Goal: Use online tool/utility: Utilize a website feature to perform a specific function

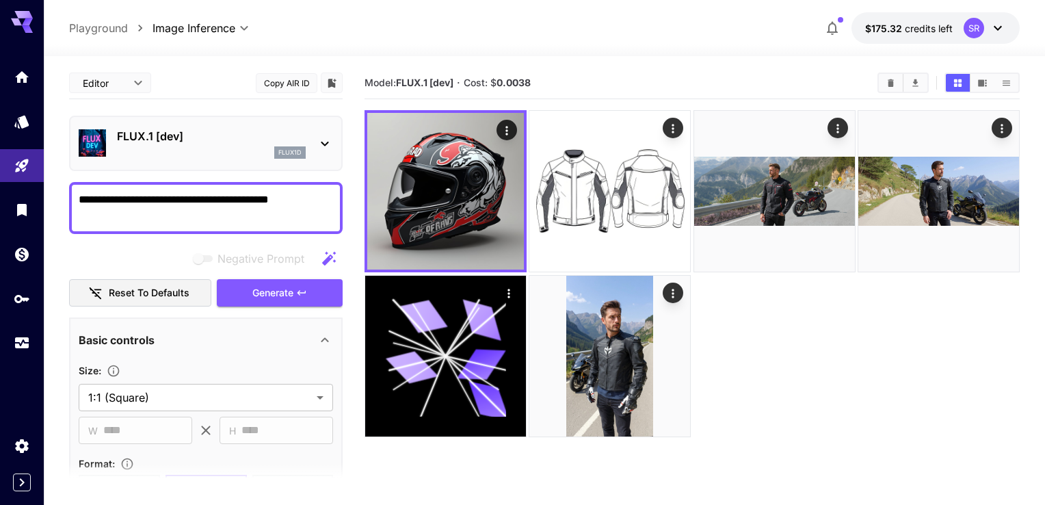
click at [131, 84] on body "**********" at bounding box center [522, 306] width 1045 height 613
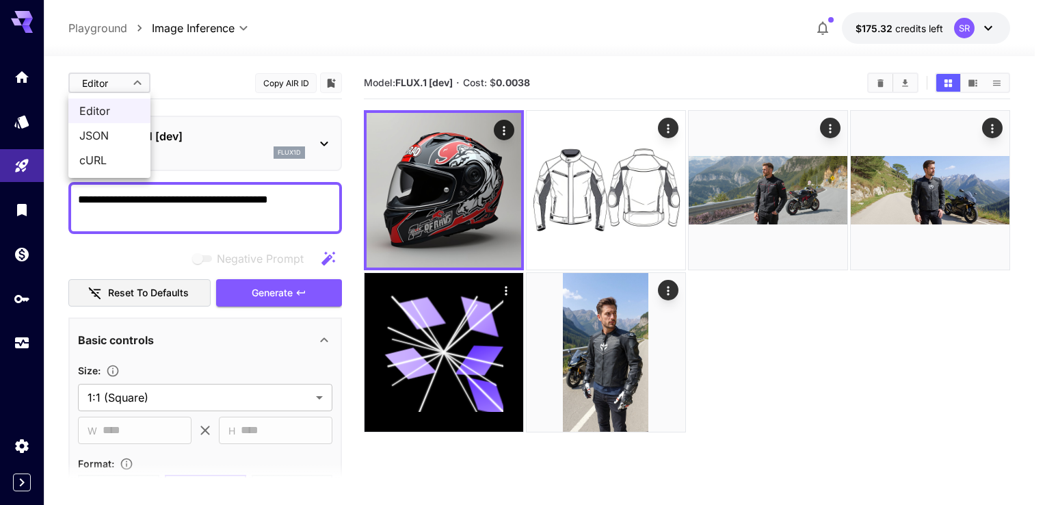
click at [187, 82] on div at bounding box center [522, 252] width 1045 height 505
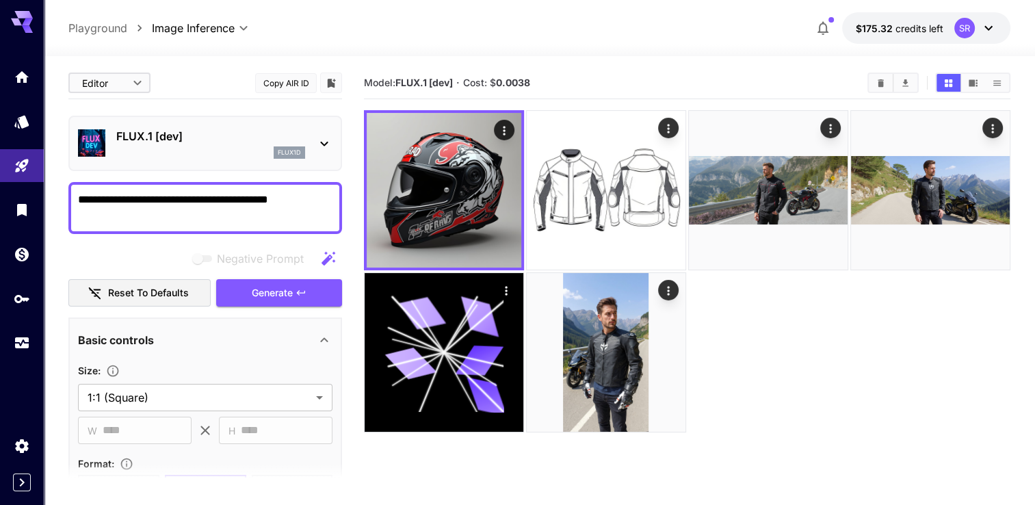
scroll to position [68, 0]
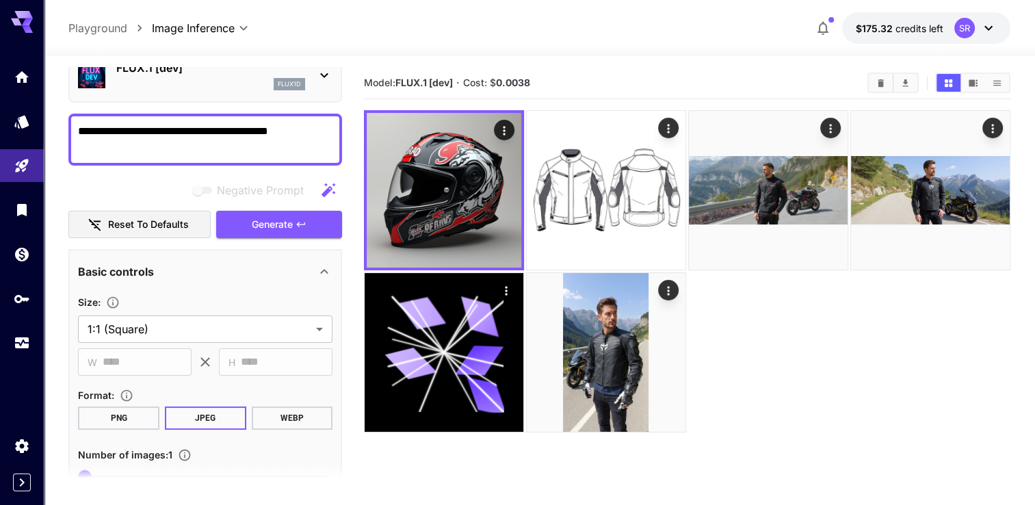
click at [140, 225] on button "Reset to defaults" at bounding box center [139, 225] width 142 height 28
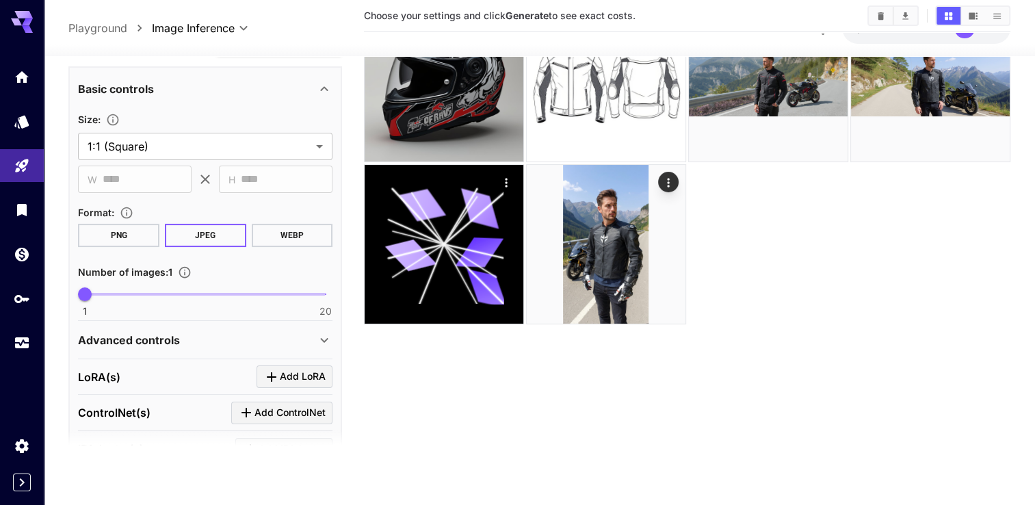
scroll to position [59, 0]
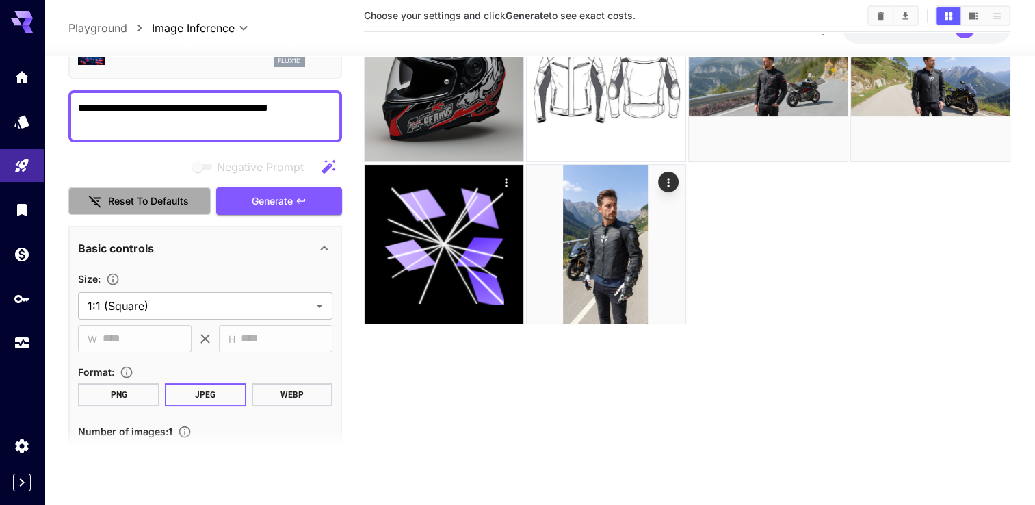
click at [181, 197] on button "Reset to defaults" at bounding box center [139, 201] width 142 height 28
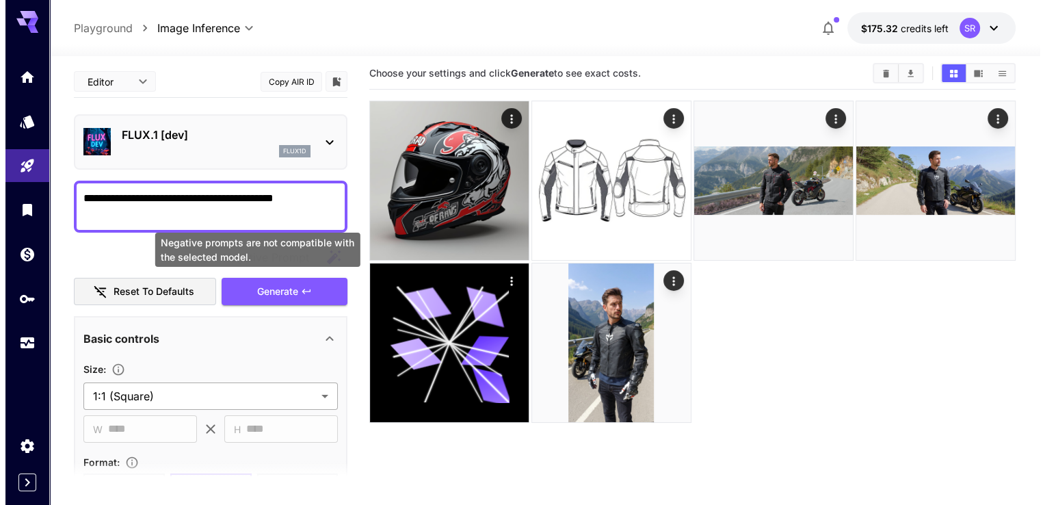
scroll to position [0, 0]
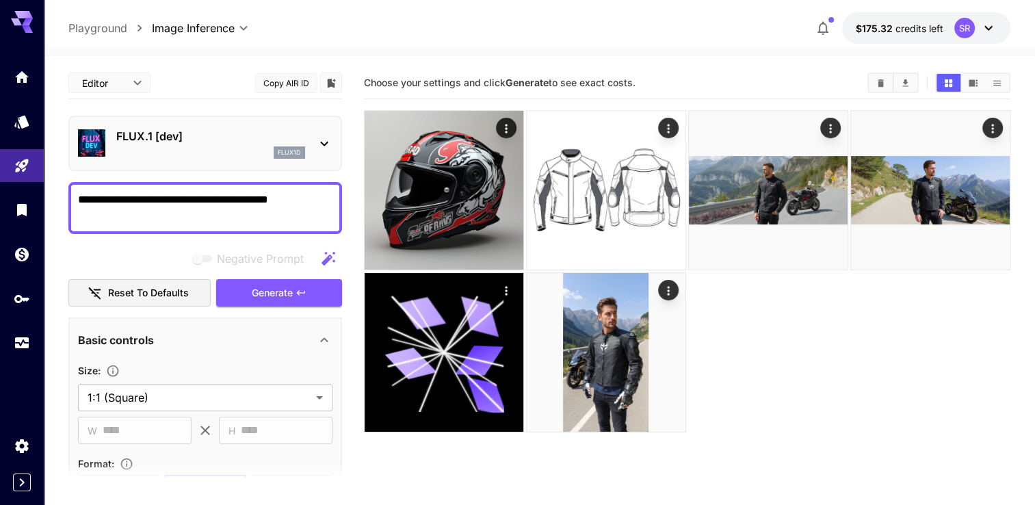
click at [312, 143] on div "FLUX.1 [dev] flux1d" at bounding box center [205, 143] width 254 height 42
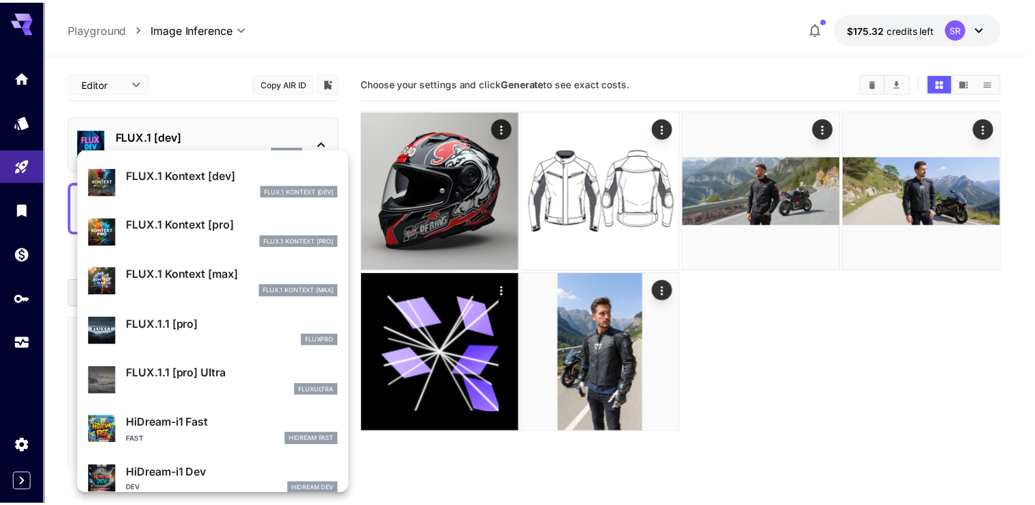
scroll to position [892, 0]
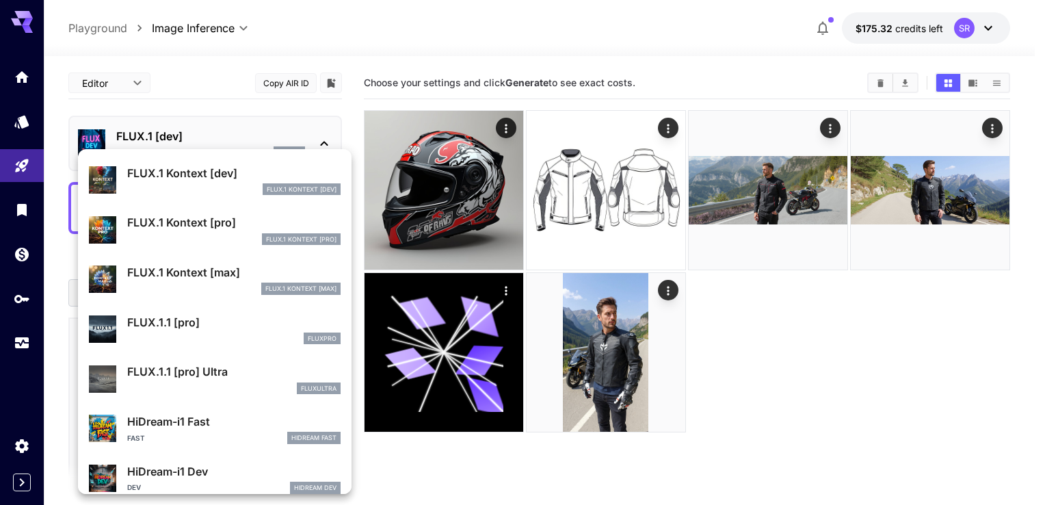
click at [227, 103] on div at bounding box center [522, 252] width 1045 height 505
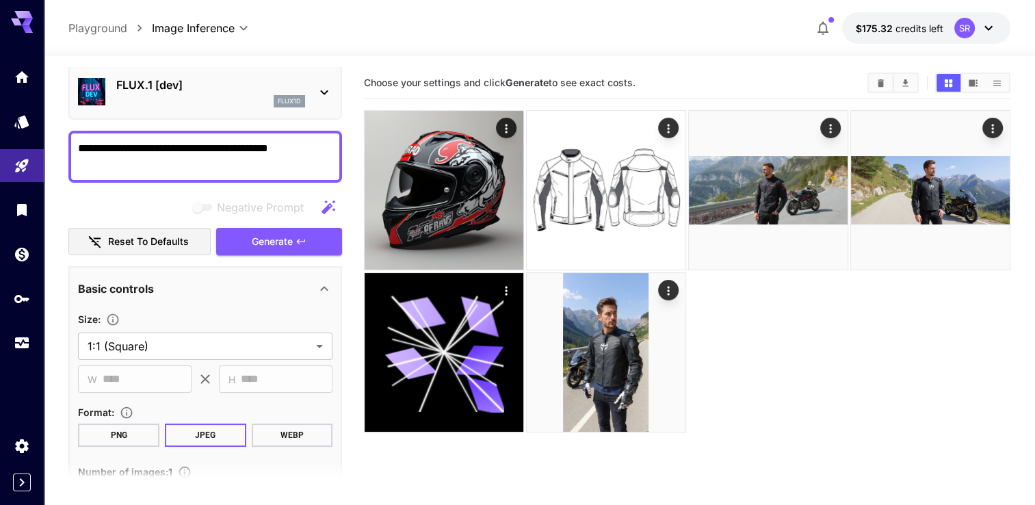
scroll to position [0, 0]
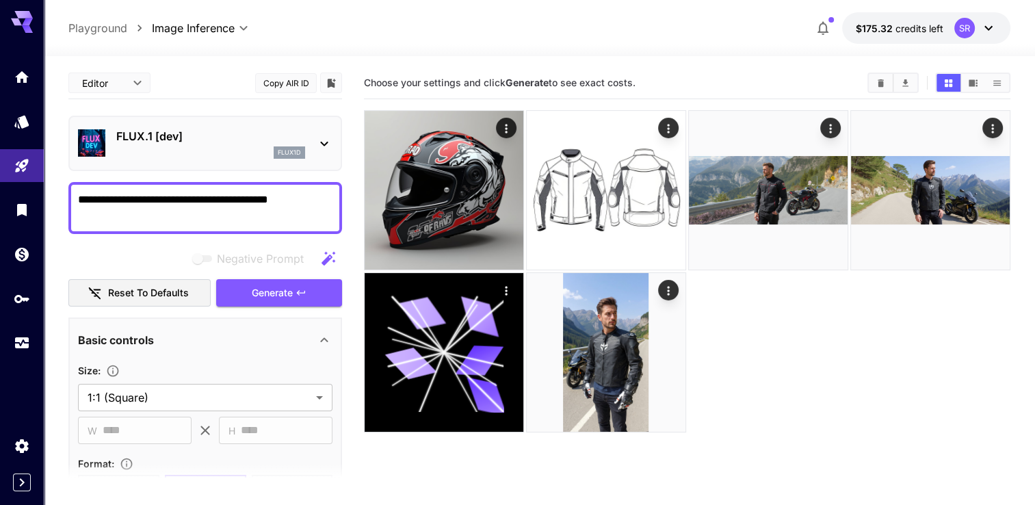
click at [238, 31] on body "**********" at bounding box center [517, 306] width 1035 height 613
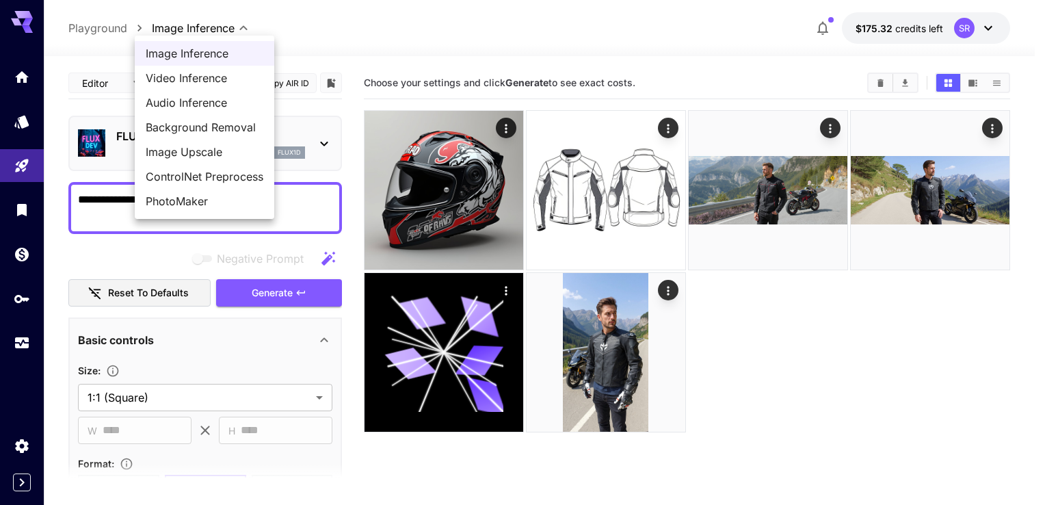
click at [238, 49] on span "Image Inference" at bounding box center [205, 53] width 118 height 16
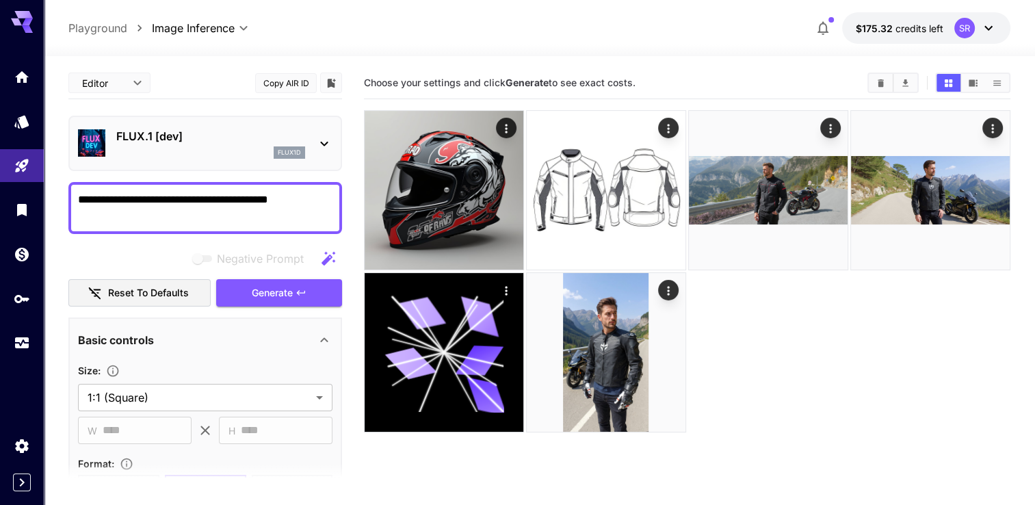
click at [189, 201] on textarea "**********" at bounding box center [205, 207] width 254 height 33
drag, startPoint x: 312, startPoint y: 206, endPoint x: 87, endPoint y: 213, distance: 225.0
click at [87, 213] on textarea "**********" at bounding box center [205, 207] width 254 height 33
click at [139, 226] on div "**********" at bounding box center [205, 208] width 274 height 52
drag, startPoint x: 129, startPoint y: 218, endPoint x: 57, endPoint y: 209, distance: 71.7
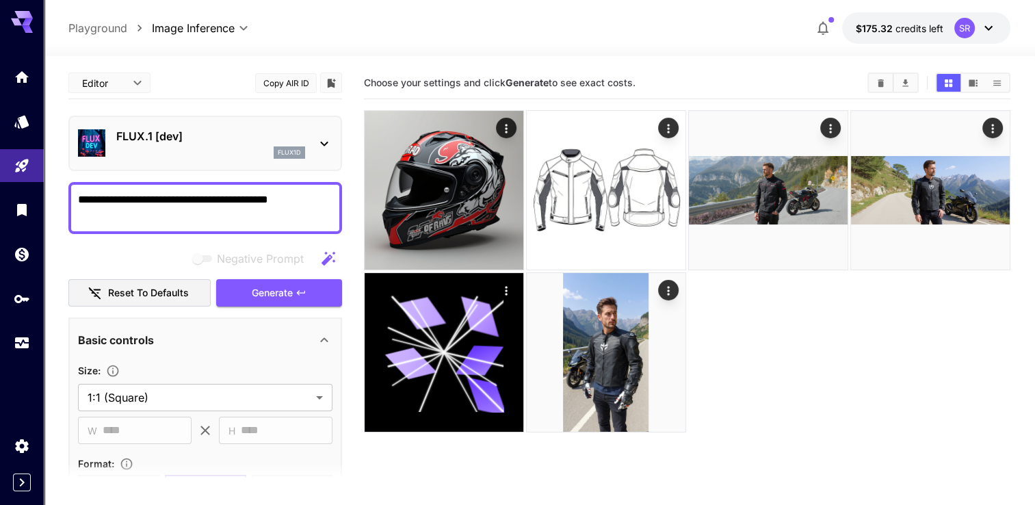
click at [57, 209] on section "**********" at bounding box center [539, 334] width 991 height 557
drag, startPoint x: 306, startPoint y: 202, endPoint x: 69, endPoint y: 214, distance: 237.6
click at [69, 214] on div "**********" at bounding box center [205, 208] width 274 height 52
paste textarea "**********"
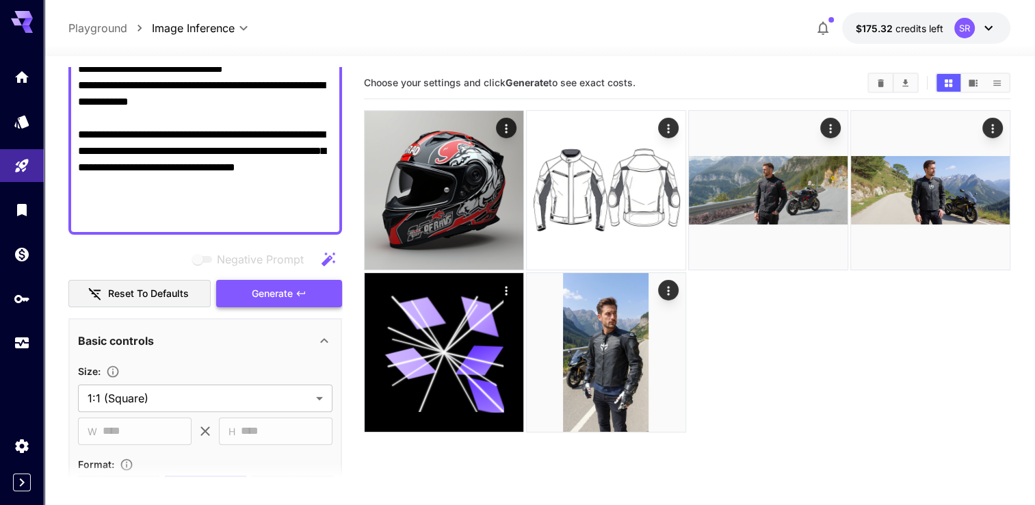
scroll to position [533, 0]
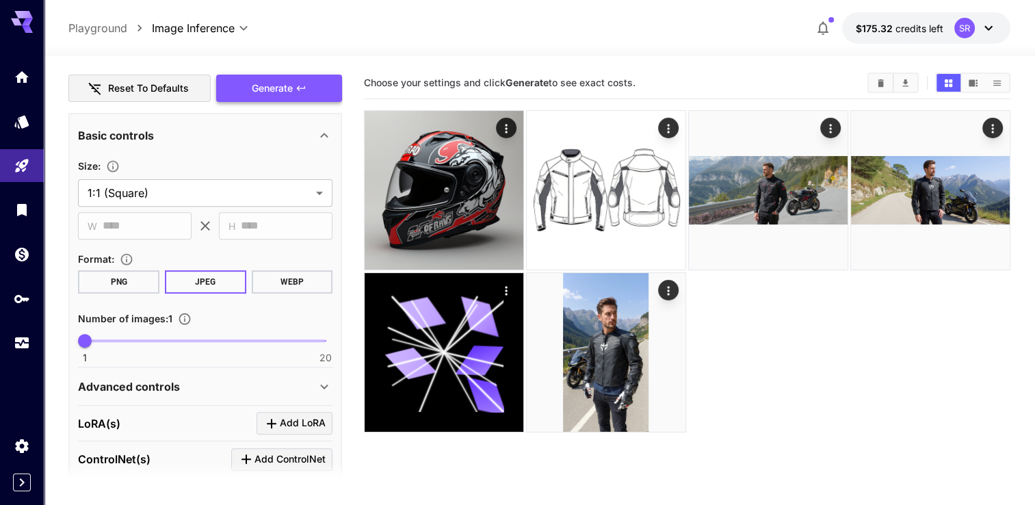
type textarea "**********"
click at [284, 86] on span "Generate" at bounding box center [272, 88] width 41 height 17
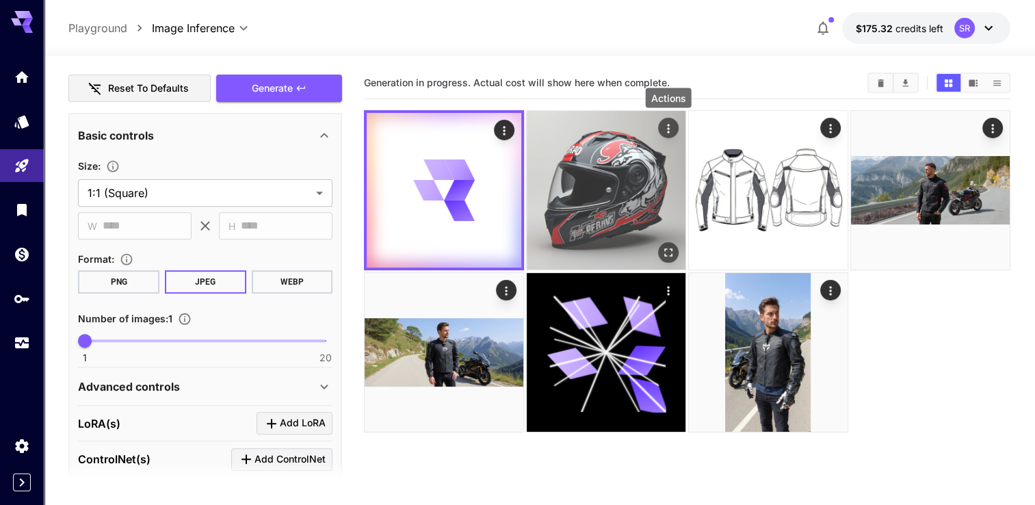
click at [666, 124] on icon "Actions" at bounding box center [668, 129] width 14 height 14
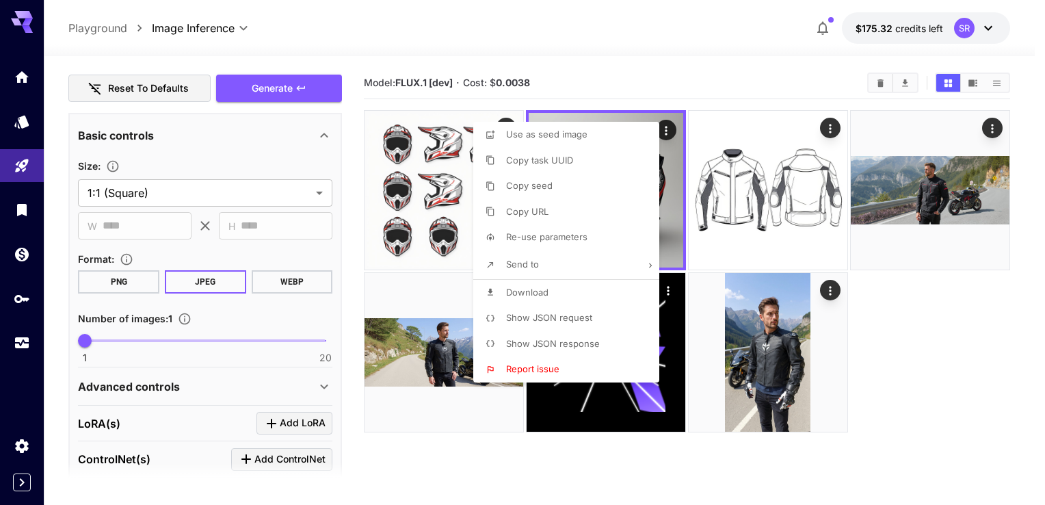
click at [626, 67] on div at bounding box center [522, 252] width 1045 height 505
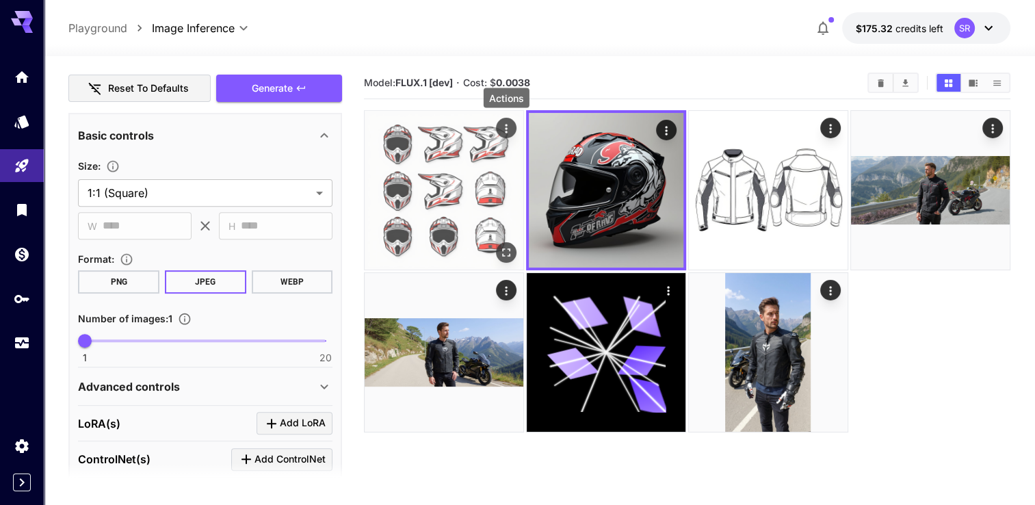
click at [502, 124] on icon "Actions" at bounding box center [506, 129] width 14 height 14
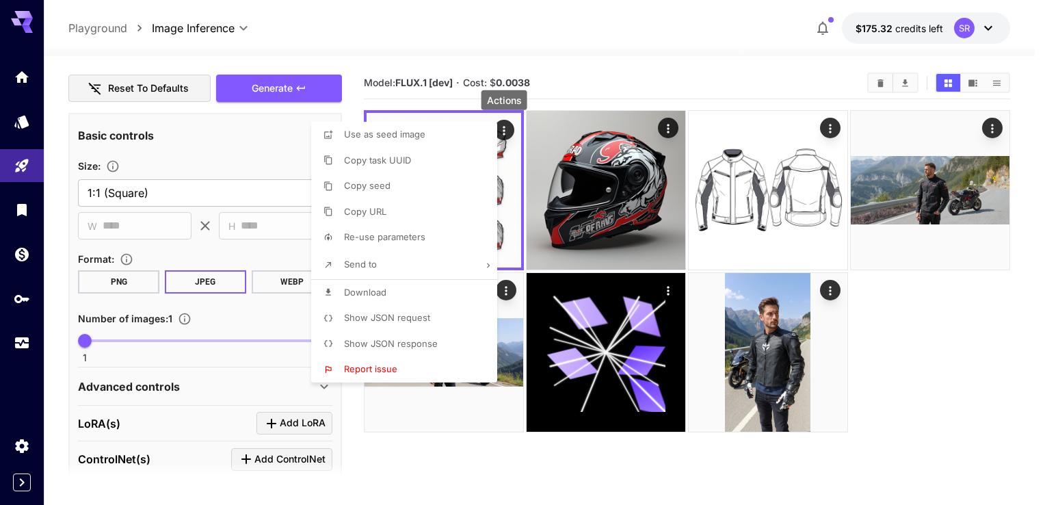
click at [577, 78] on div at bounding box center [522, 252] width 1045 height 505
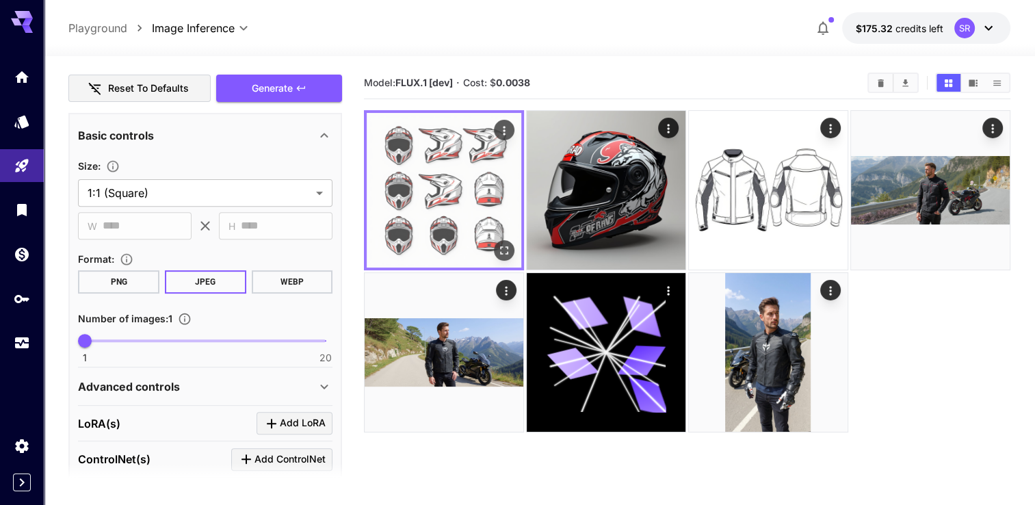
click at [504, 251] on icon "Open in fullscreen" at bounding box center [504, 250] width 14 height 14
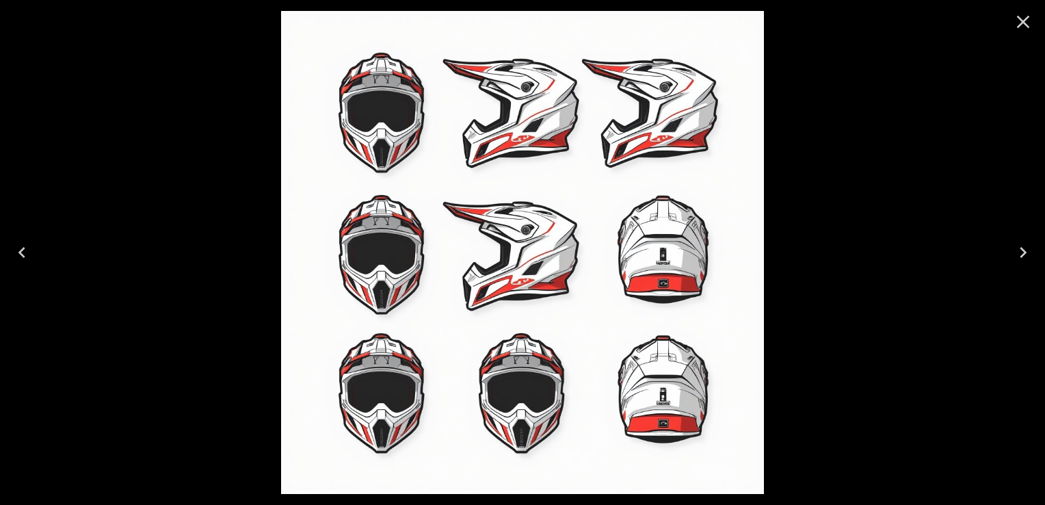
click at [1022, 21] on icon "Close" at bounding box center [1023, 22] width 13 height 13
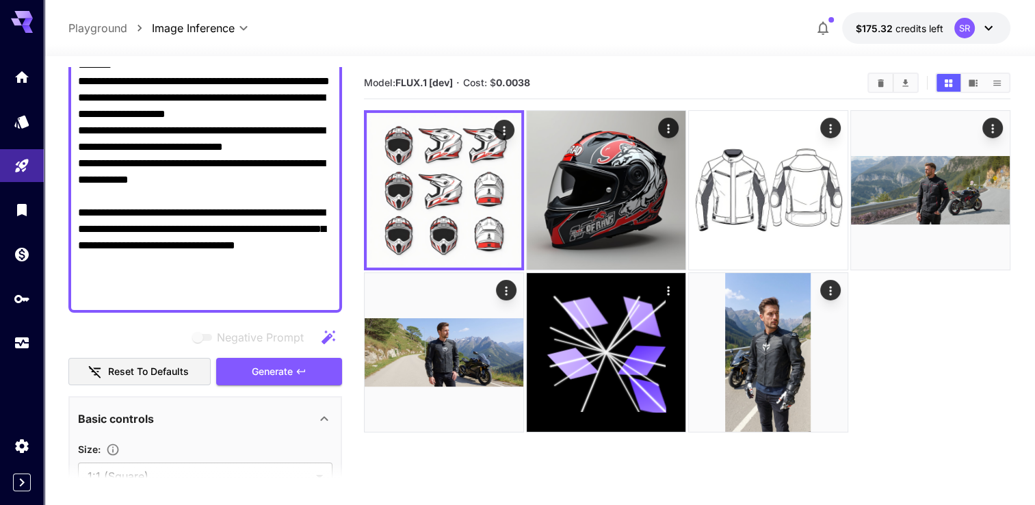
scroll to position [274, 0]
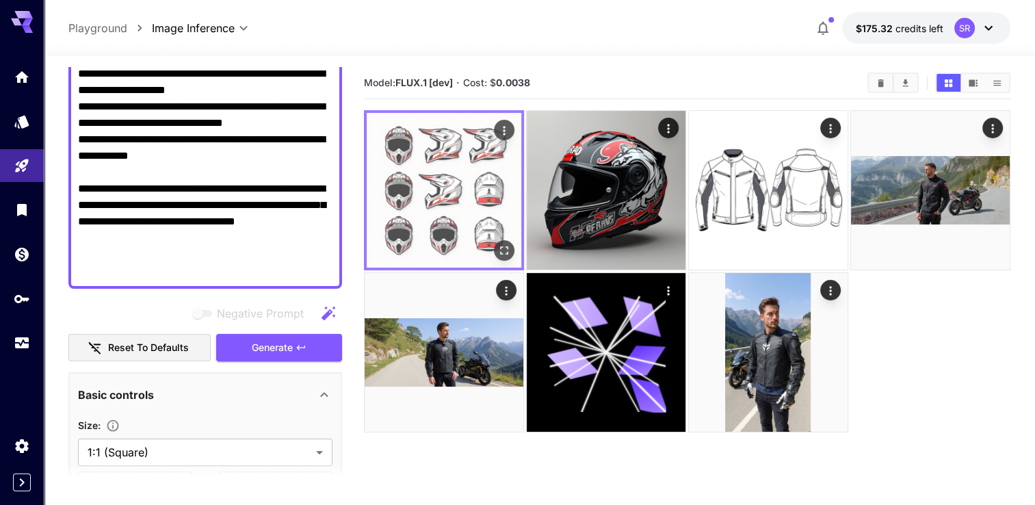
click at [432, 181] on img at bounding box center [443, 190] width 155 height 155
click at [501, 250] on icon "Open in fullscreen" at bounding box center [504, 250] width 14 height 14
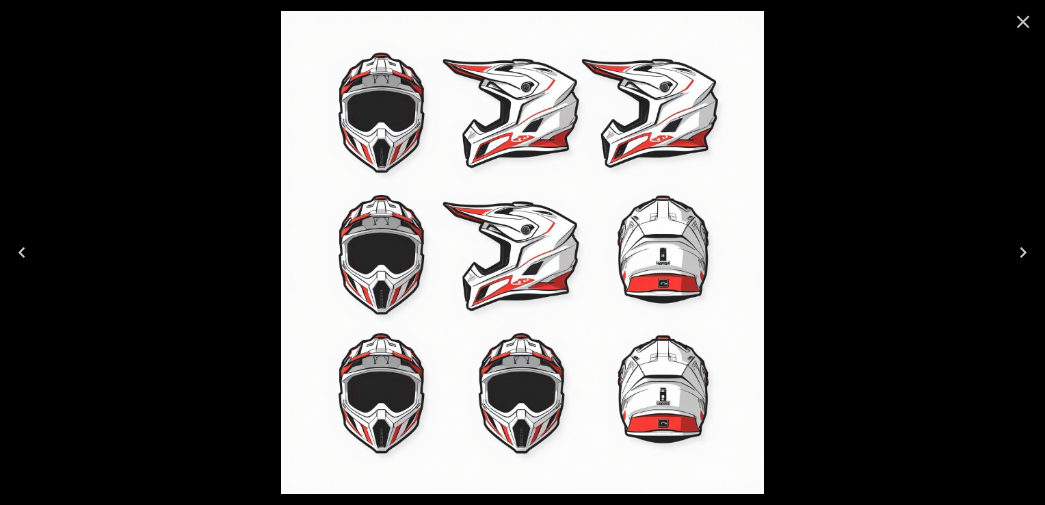
click at [1023, 25] on icon "Close" at bounding box center [1023, 22] width 22 height 22
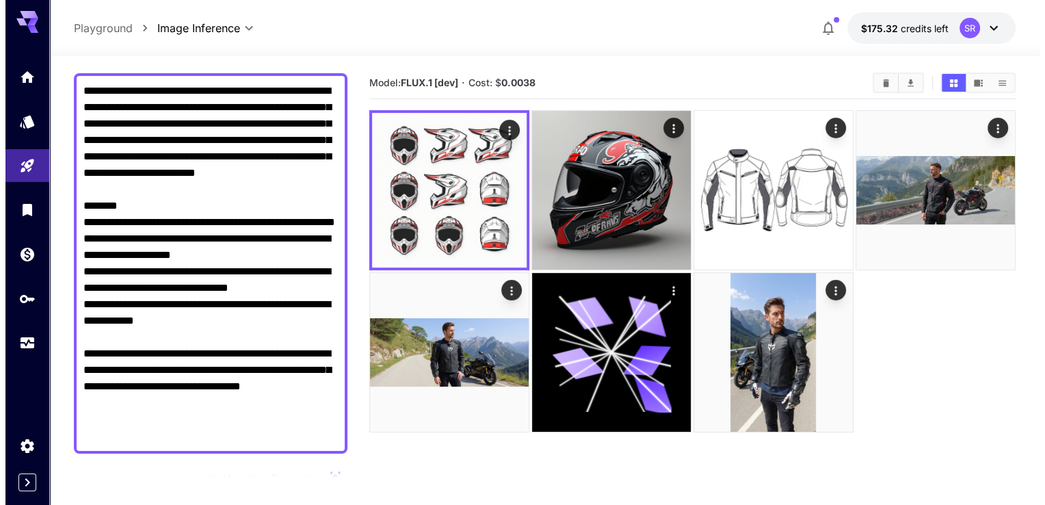
scroll to position [0, 0]
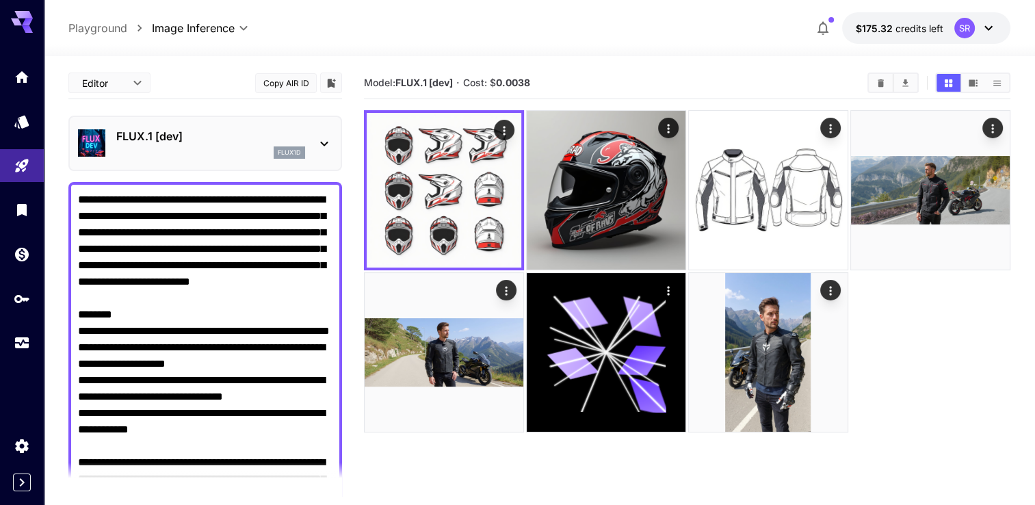
click at [325, 137] on icon at bounding box center [324, 143] width 16 height 16
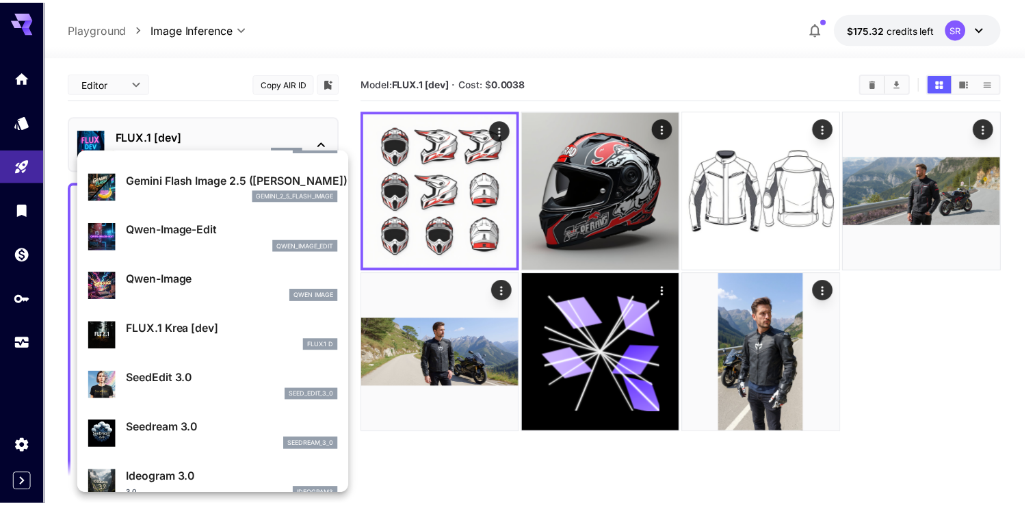
scroll to position [68, 0]
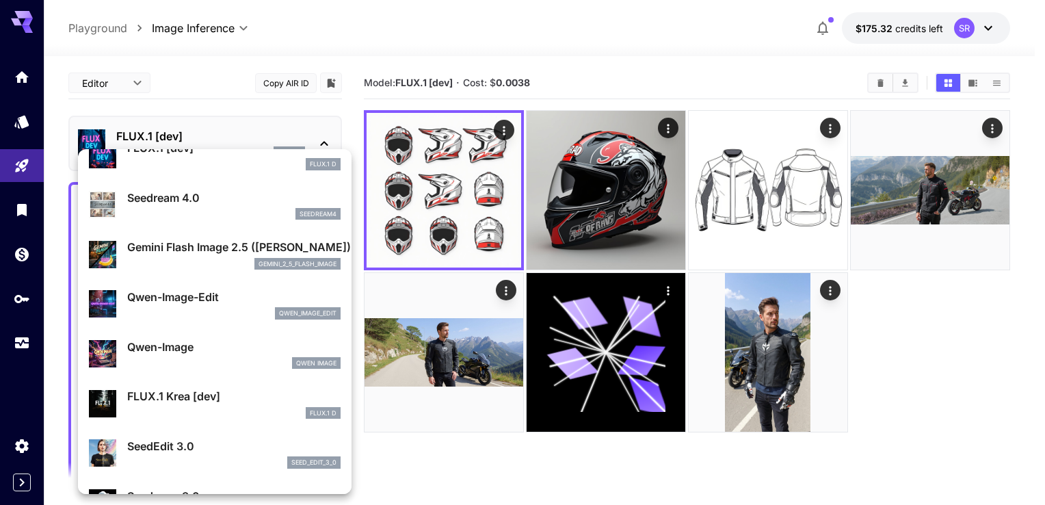
click at [175, 258] on div "gemini_2_5_flash_image" at bounding box center [233, 264] width 213 height 12
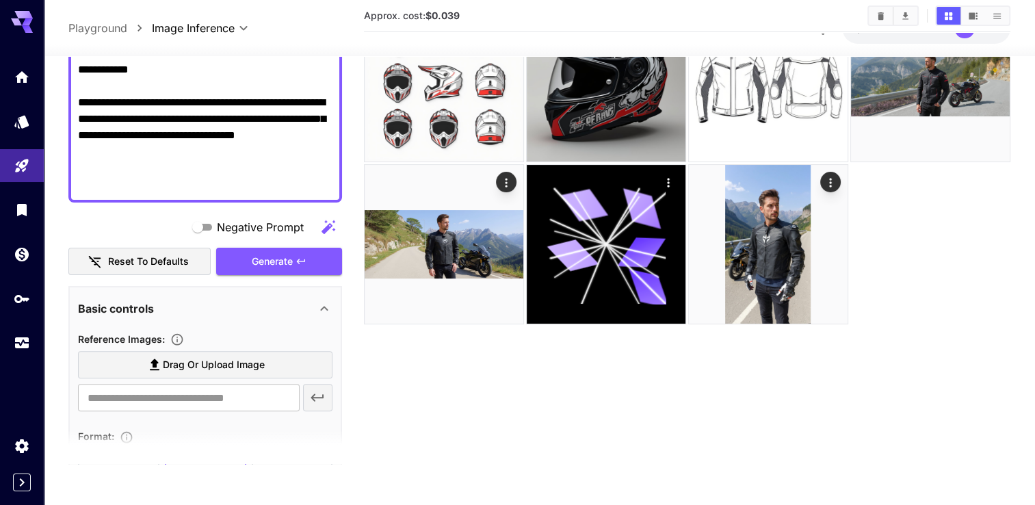
scroll to position [479, 0]
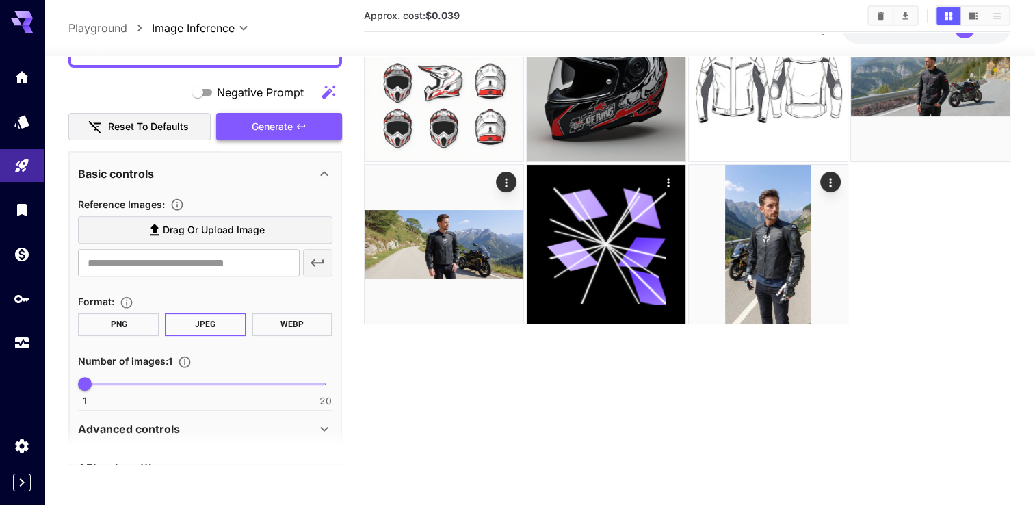
click at [275, 135] on button "Generate" at bounding box center [279, 126] width 126 height 28
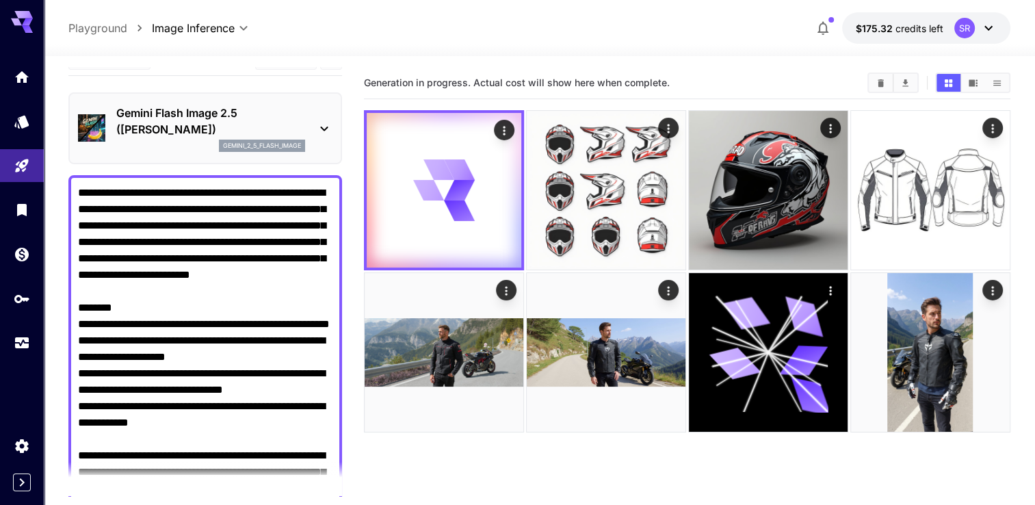
scroll to position [0, 0]
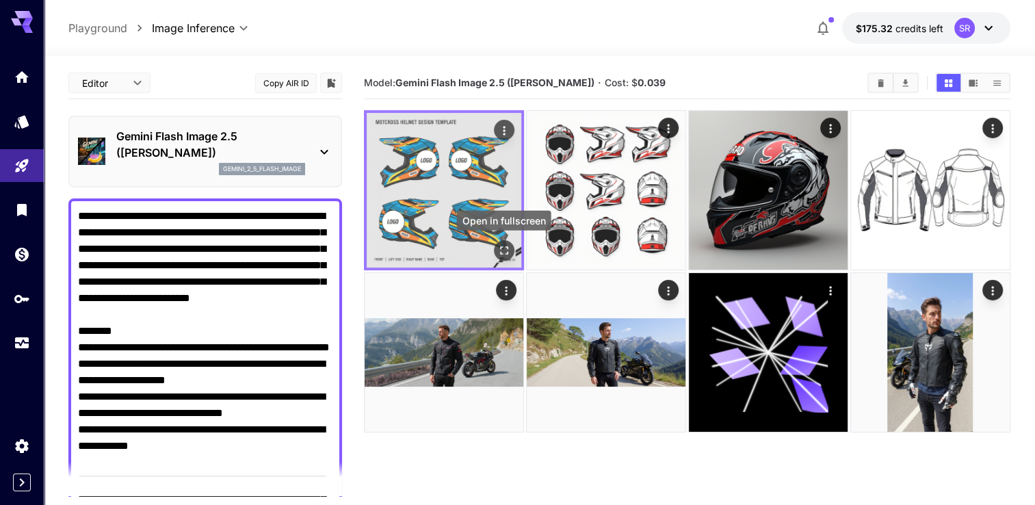
click at [501, 247] on icon "Open in fullscreen" at bounding box center [504, 250] width 8 height 8
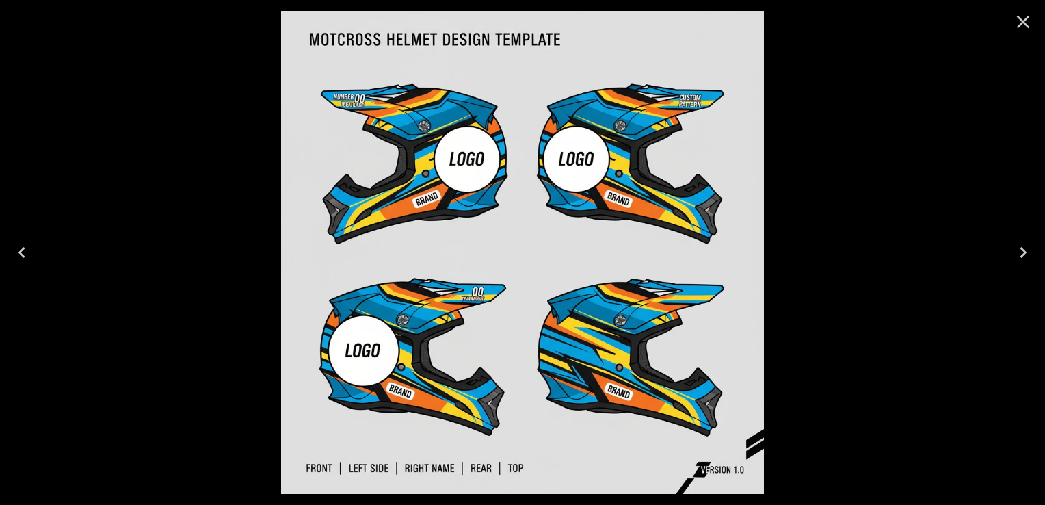
click at [1019, 23] on icon "Close" at bounding box center [1023, 22] width 22 height 22
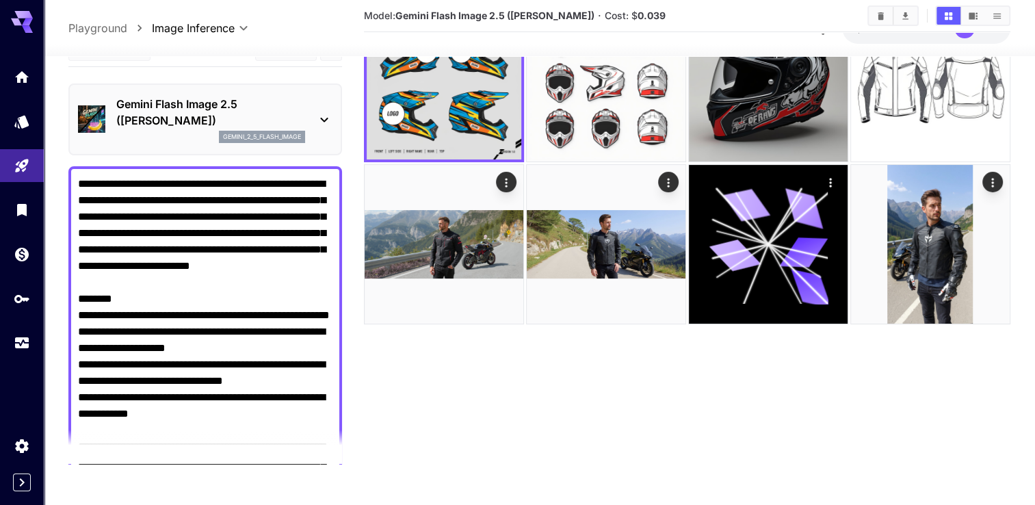
scroll to position [410, 0]
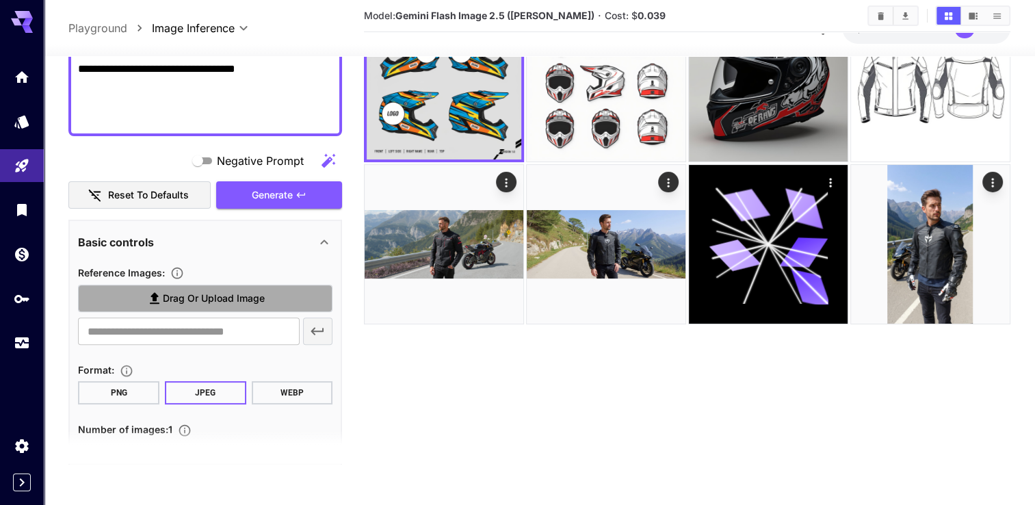
click at [217, 299] on span "Drag or upload image" at bounding box center [214, 298] width 102 height 17
click at [0, 0] on input "Drag or upload image" at bounding box center [0, 0] width 0 height 0
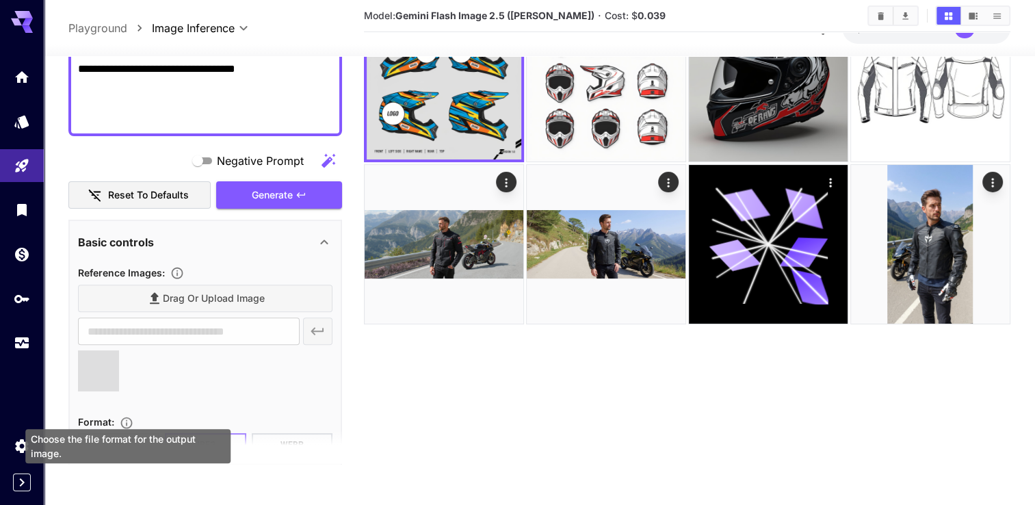
scroll to position [479, 0]
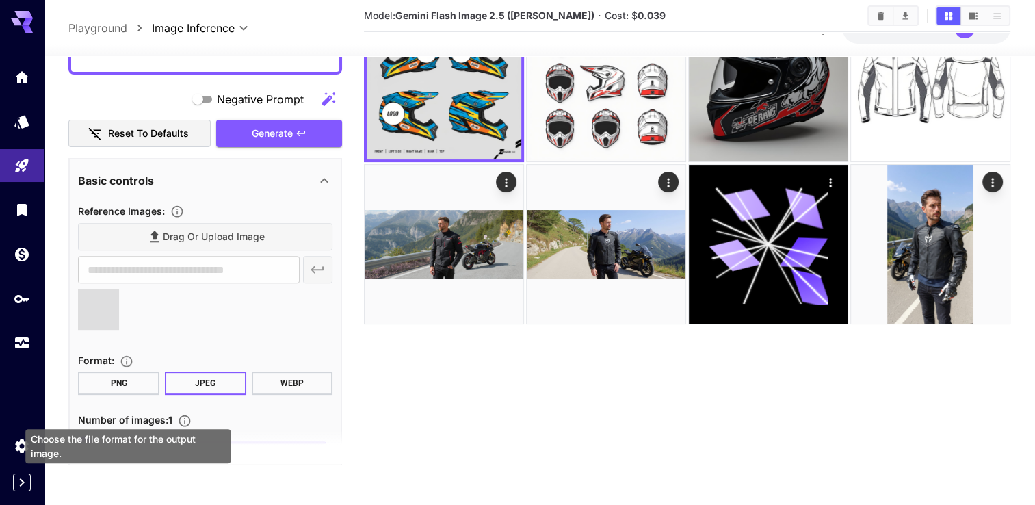
type input "**********"
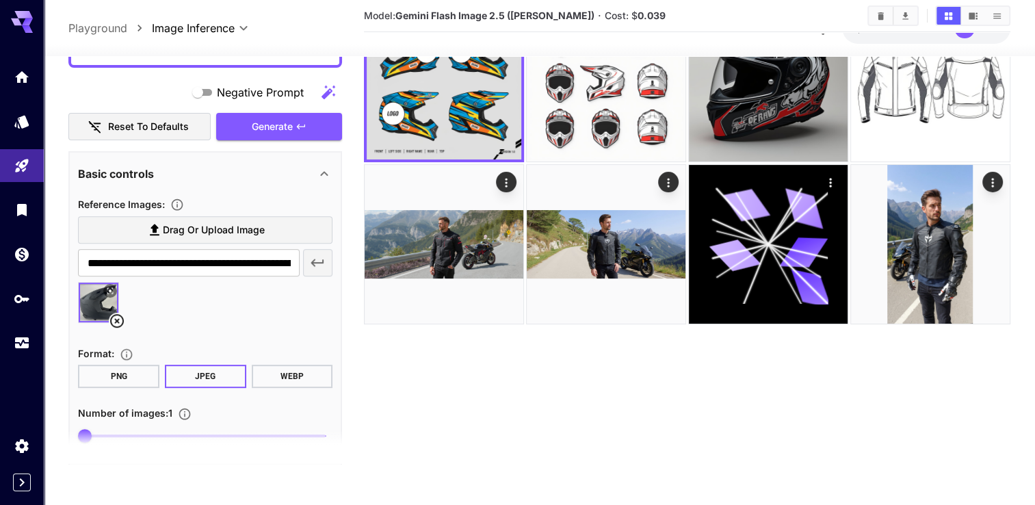
click at [120, 377] on button "PNG" at bounding box center [118, 375] width 81 height 23
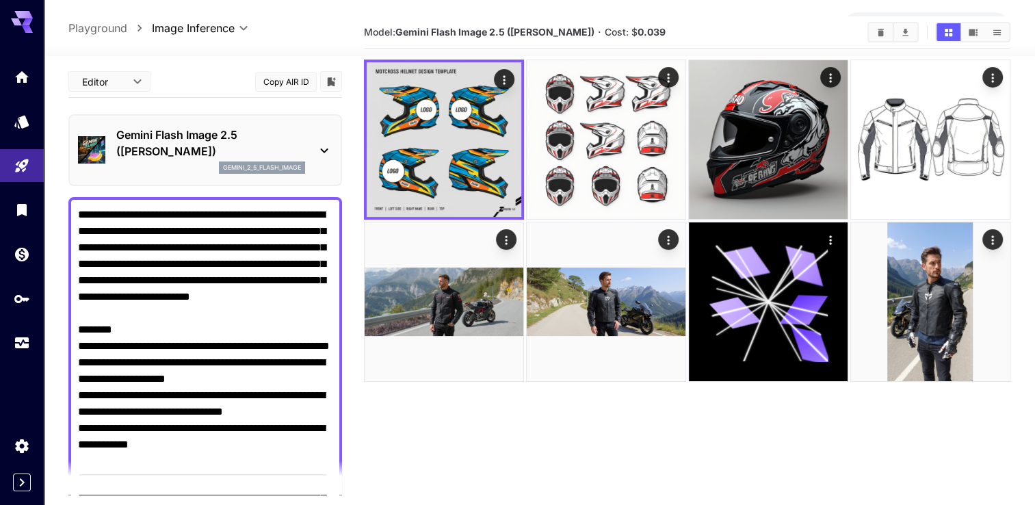
scroll to position [0, 0]
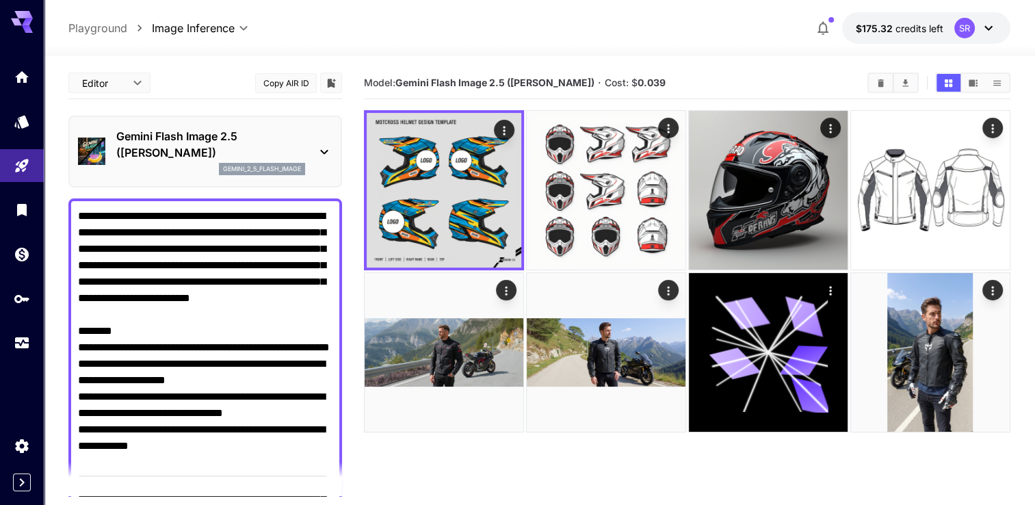
click at [315, 156] on div "Gemini Flash Image 2.5 ([PERSON_NAME]) gemini_2_5_flash_image" at bounding box center [205, 151] width 254 height 58
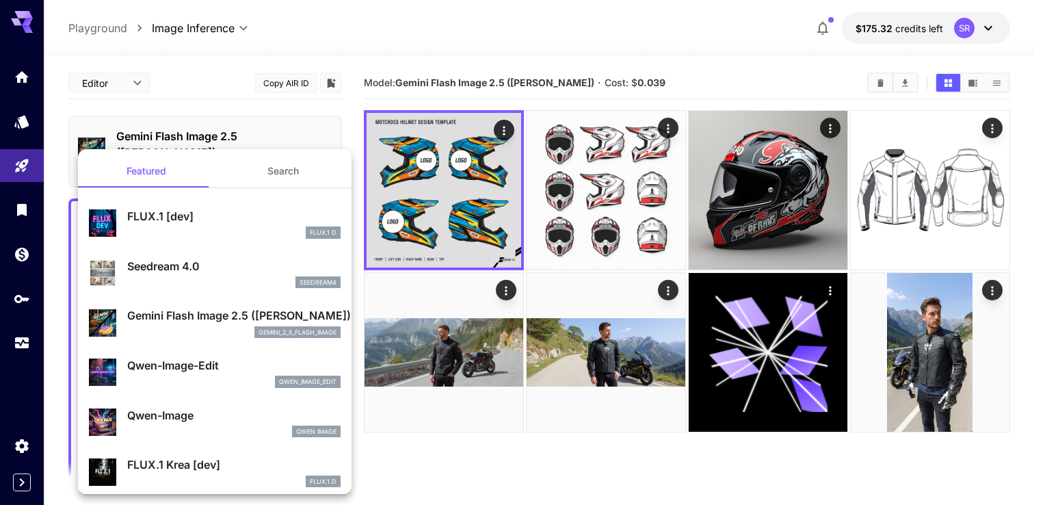
click at [225, 227] on div "FLUX.1 D" at bounding box center [233, 232] width 213 height 12
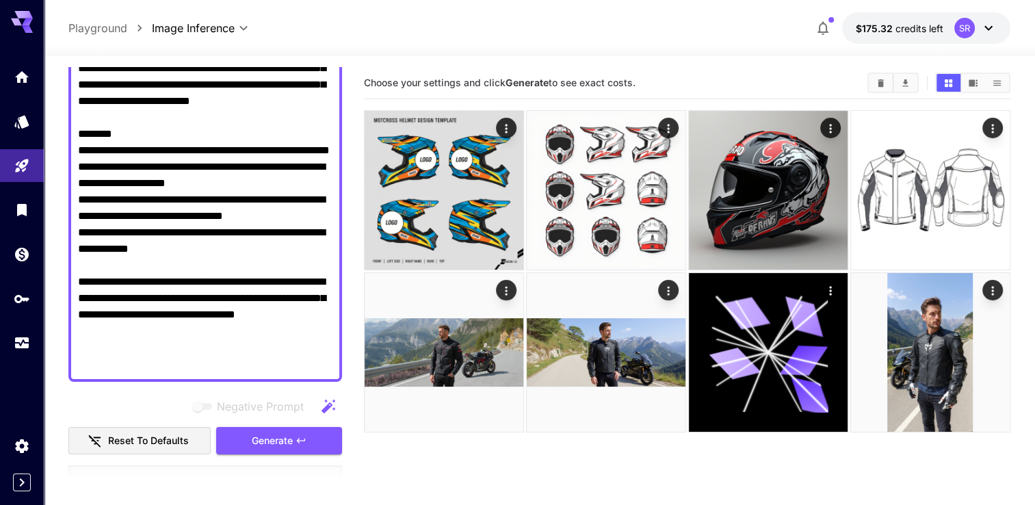
scroll to position [342, 0]
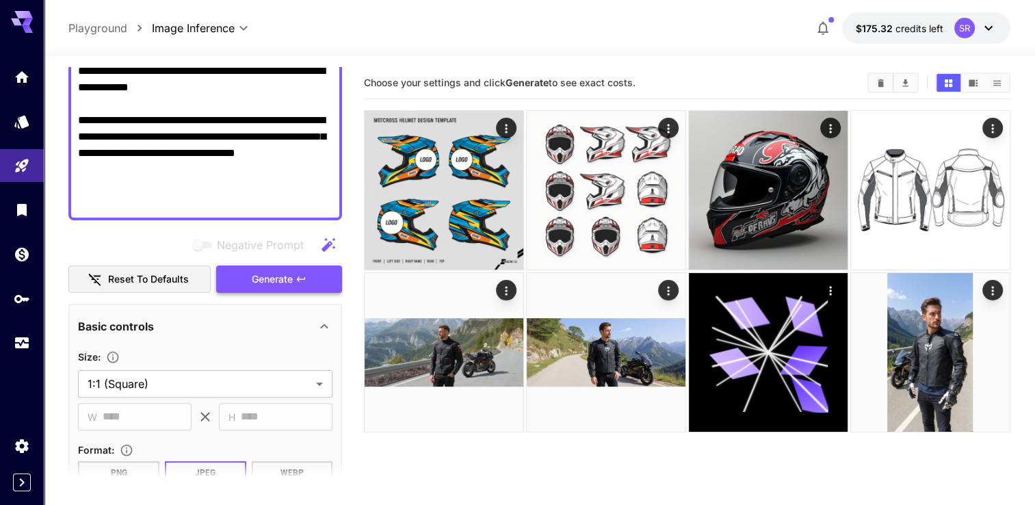
click at [276, 275] on span "Generate" at bounding box center [272, 279] width 41 height 17
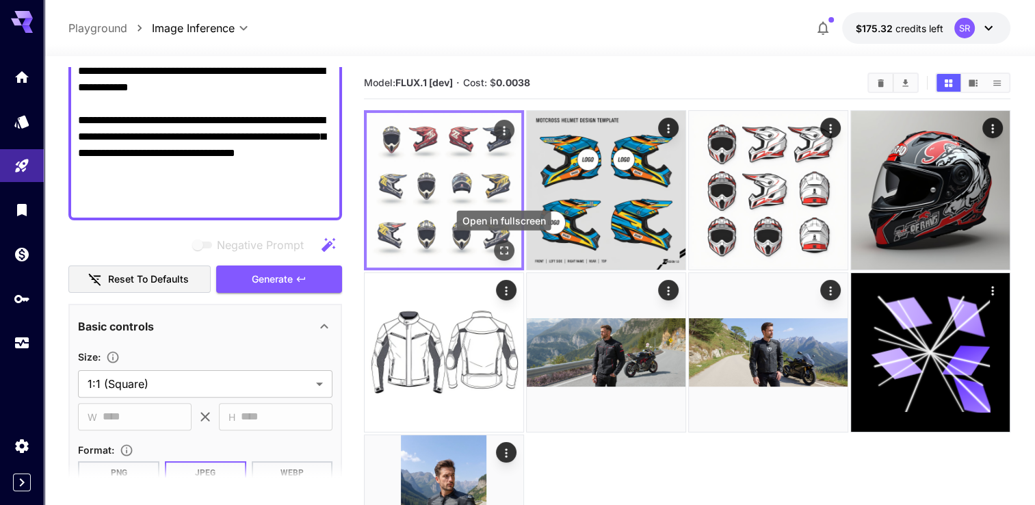
click at [503, 243] on icon "Open in fullscreen" at bounding box center [504, 250] width 14 height 14
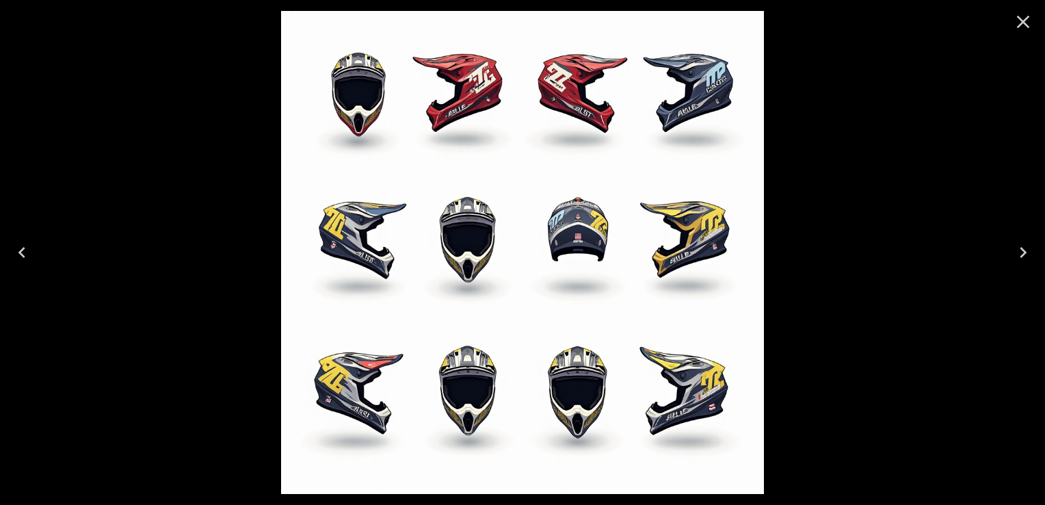
click at [1026, 18] on icon "Close" at bounding box center [1023, 22] width 13 height 13
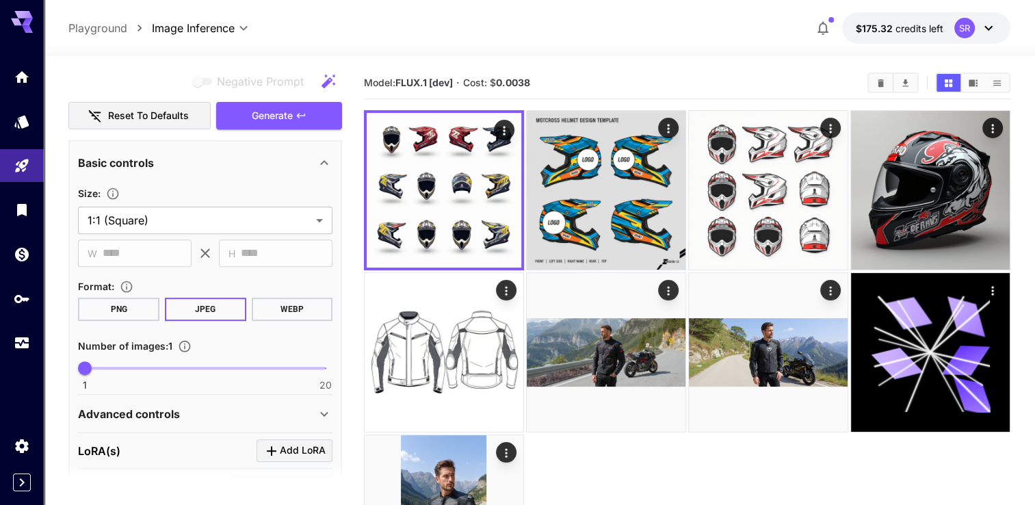
scroll to position [524, 0]
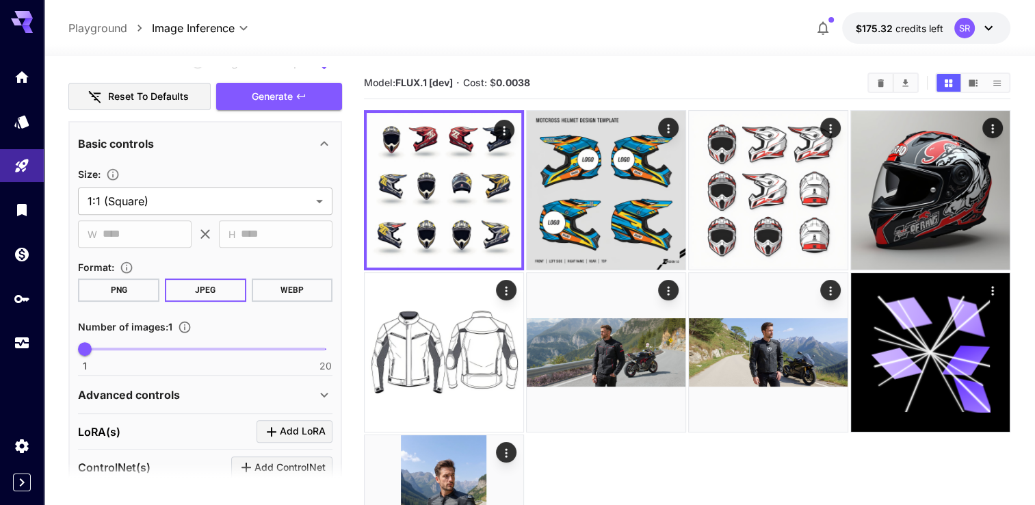
click at [328, 144] on icon at bounding box center [324, 143] width 16 height 16
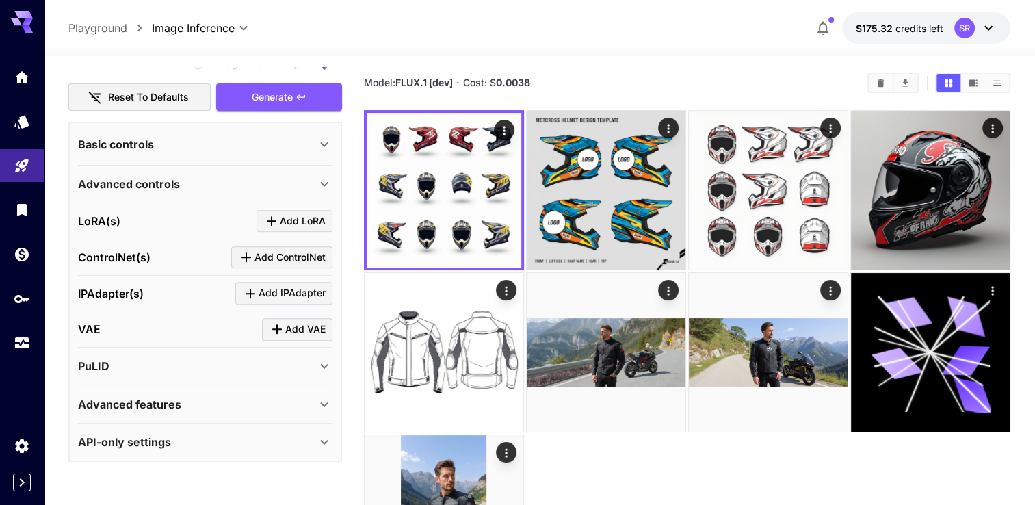
scroll to position [520, 0]
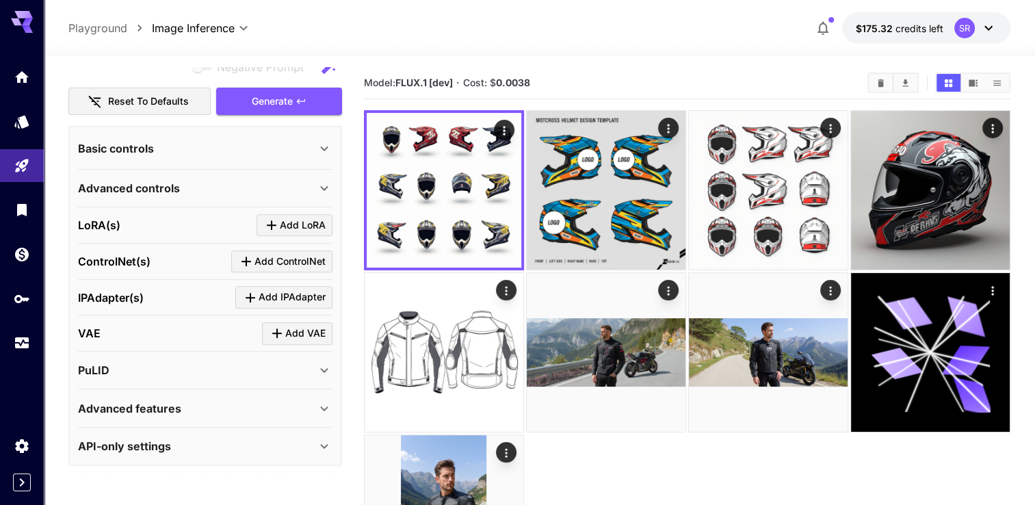
click at [328, 146] on icon at bounding box center [325, 148] width 8 height 5
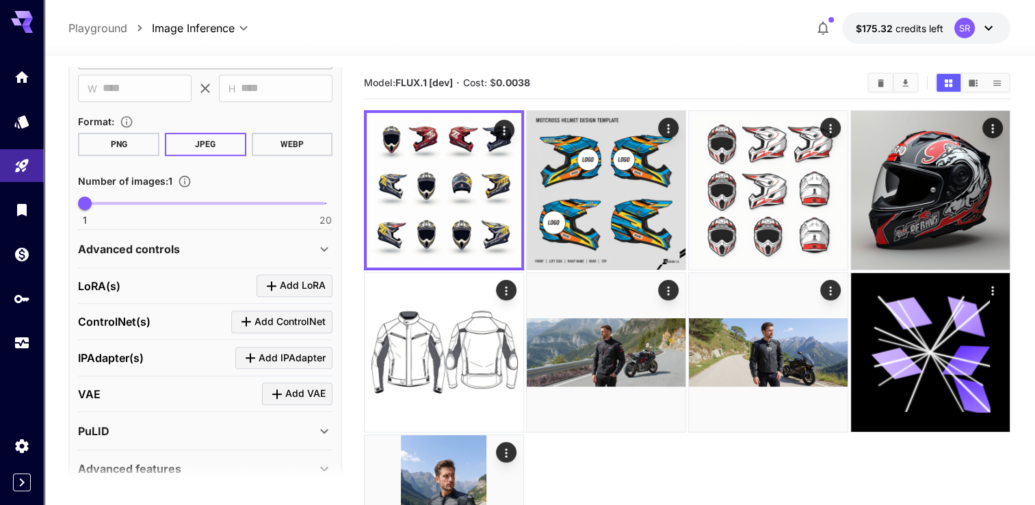
scroll to position [730, 0]
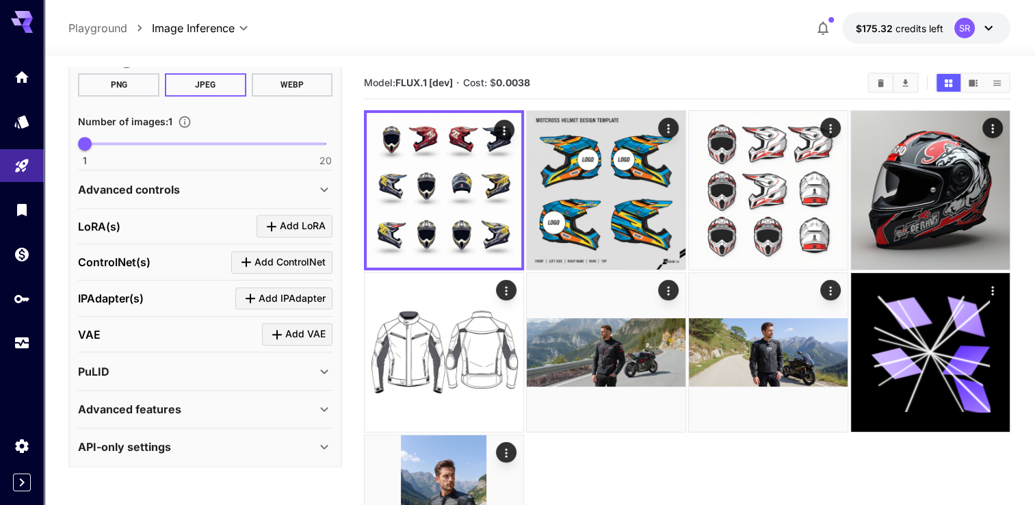
click at [147, 86] on button "PNG" at bounding box center [118, 84] width 81 height 23
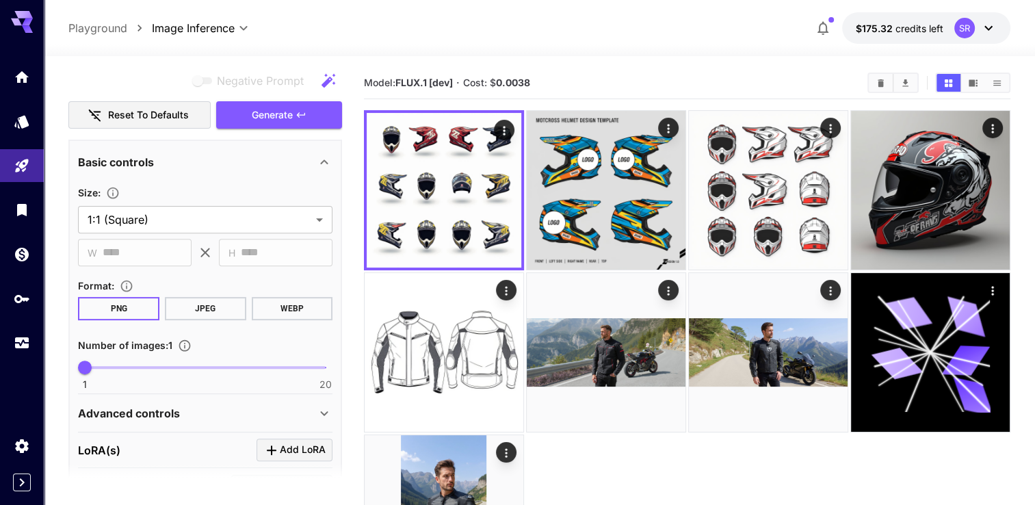
scroll to position [615, 0]
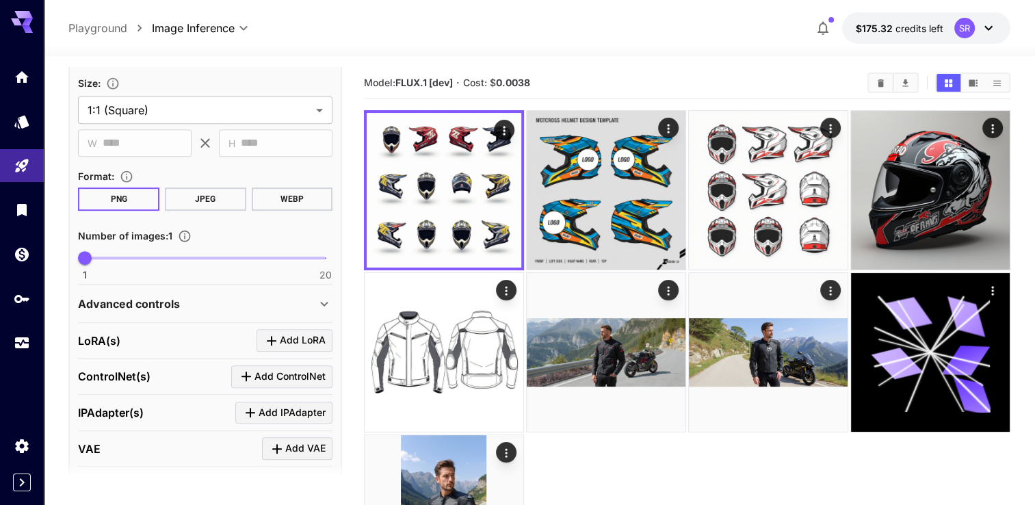
click at [254, 308] on div "Advanced controls" at bounding box center [197, 303] width 238 height 16
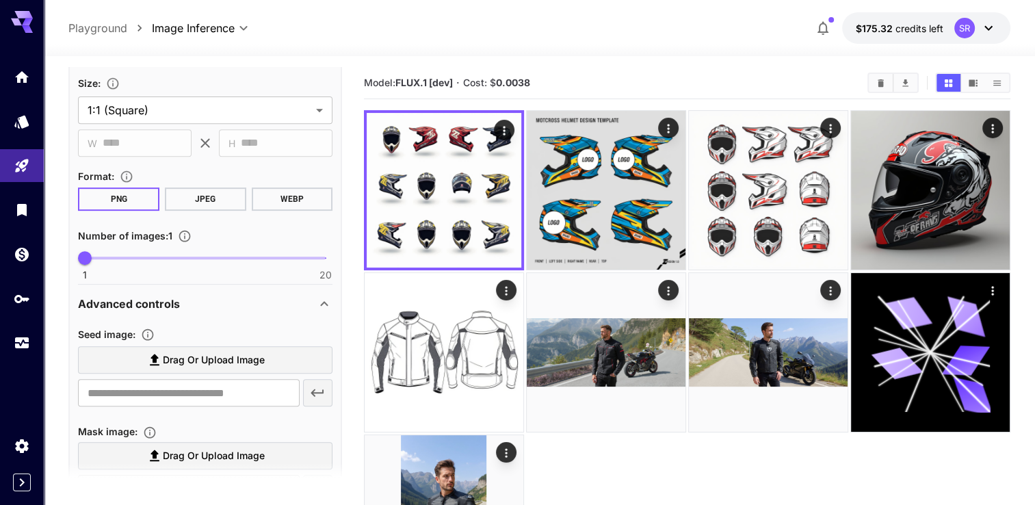
scroll to position [752, 0]
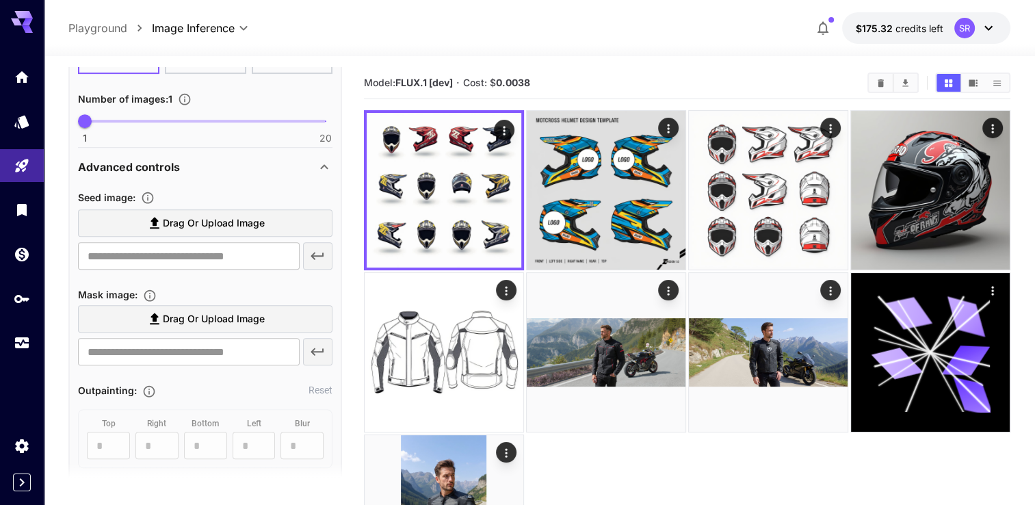
click at [247, 314] on span "Drag or upload image" at bounding box center [214, 318] width 102 height 17
click at [0, 0] on input "Drag or upload image" at bounding box center [0, 0] width 0 height 0
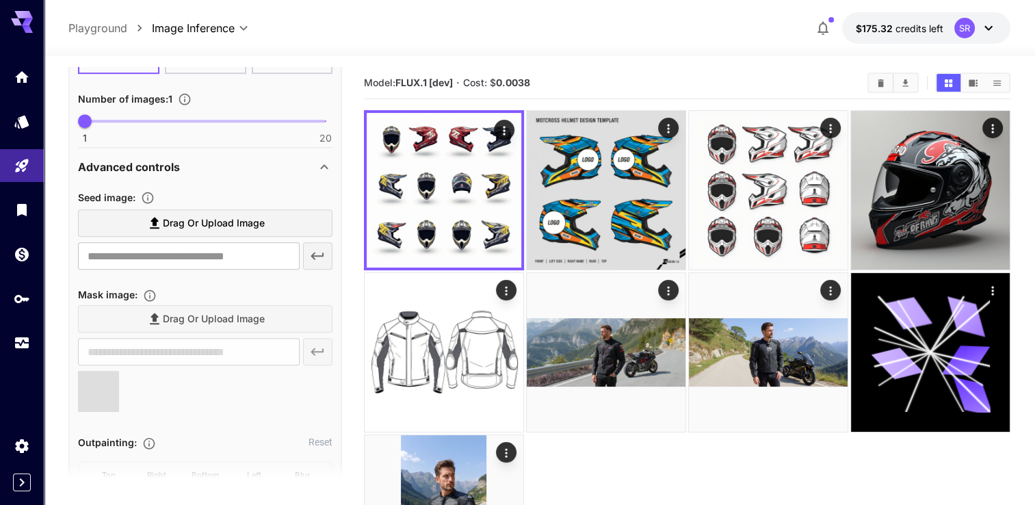
scroll to position [821, 0]
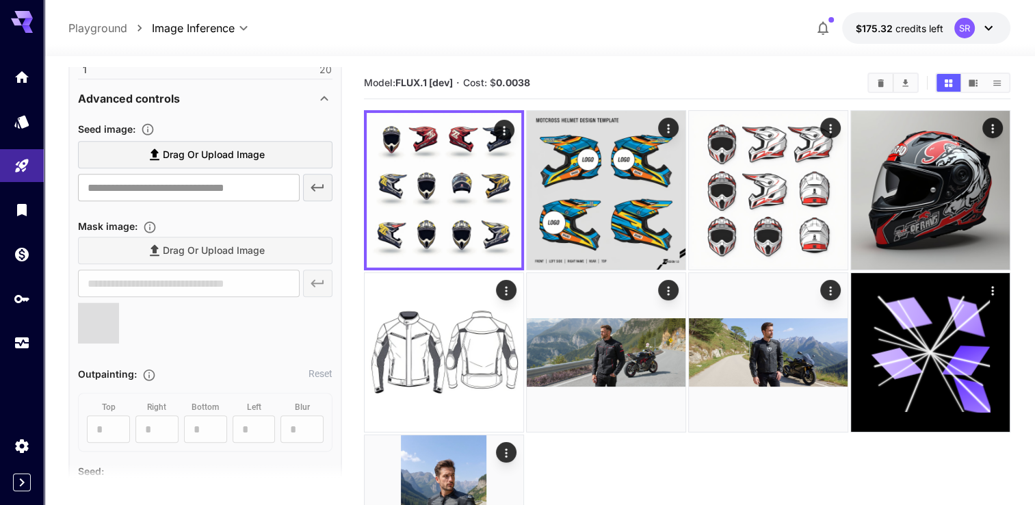
type input "**********"
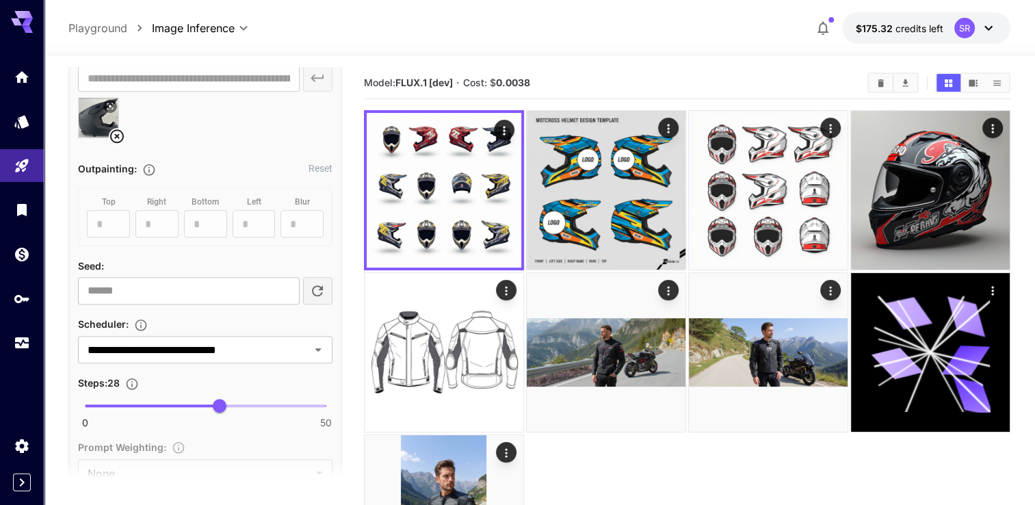
scroll to position [1094, 0]
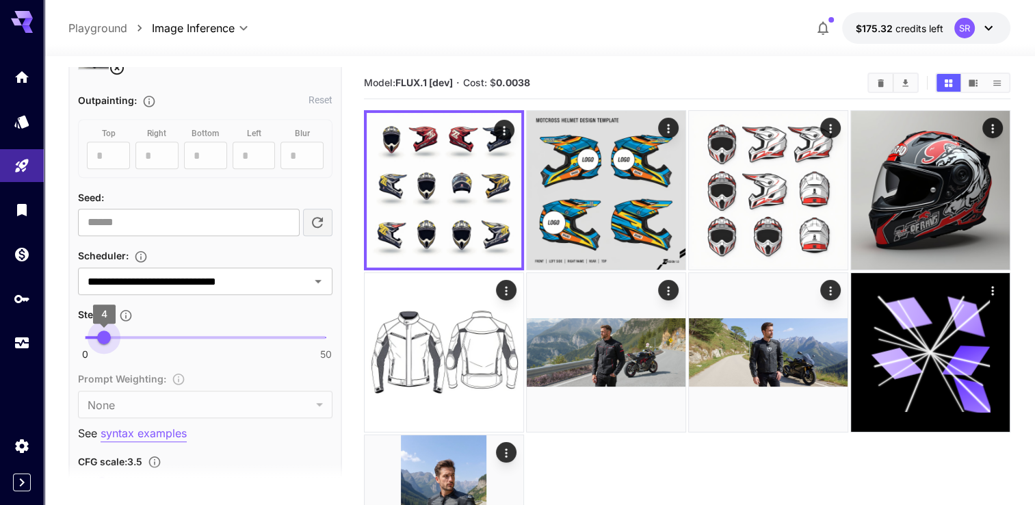
type input "*"
type input "*******"
drag, startPoint x: 223, startPoint y: 335, endPoint x: 100, endPoint y: 325, distance: 123.4
click at [100, 330] on span "3" at bounding box center [99, 337] width 14 height 14
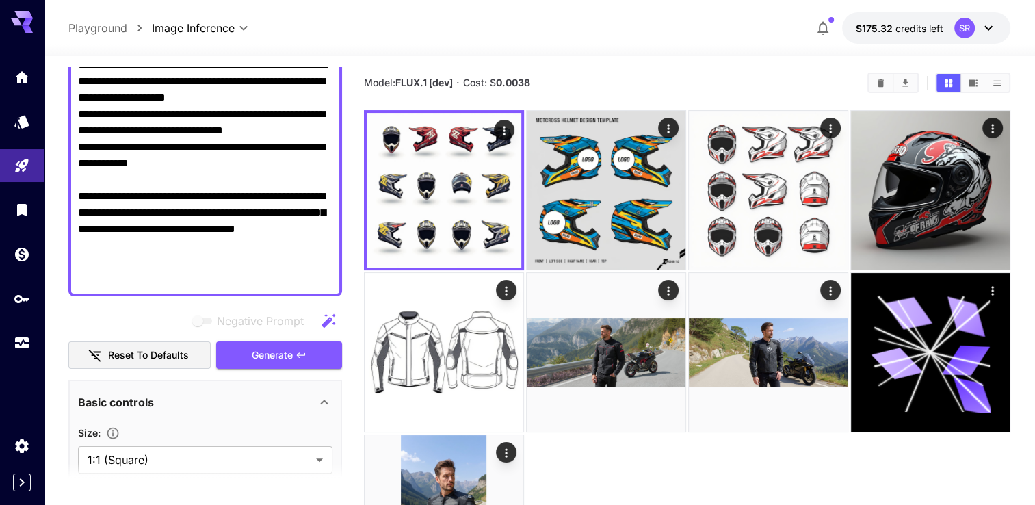
scroll to position [274, 0]
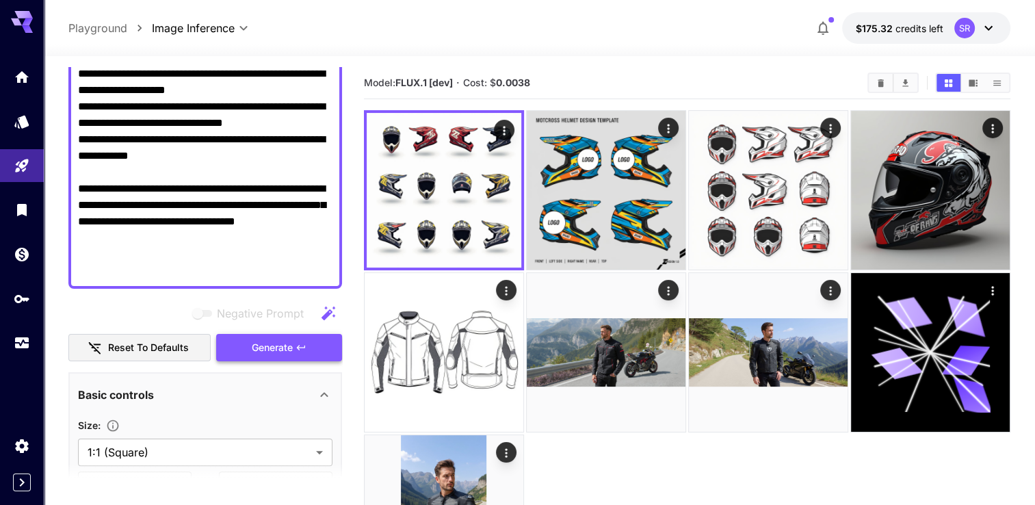
click at [276, 354] on span "Generate" at bounding box center [272, 347] width 41 height 17
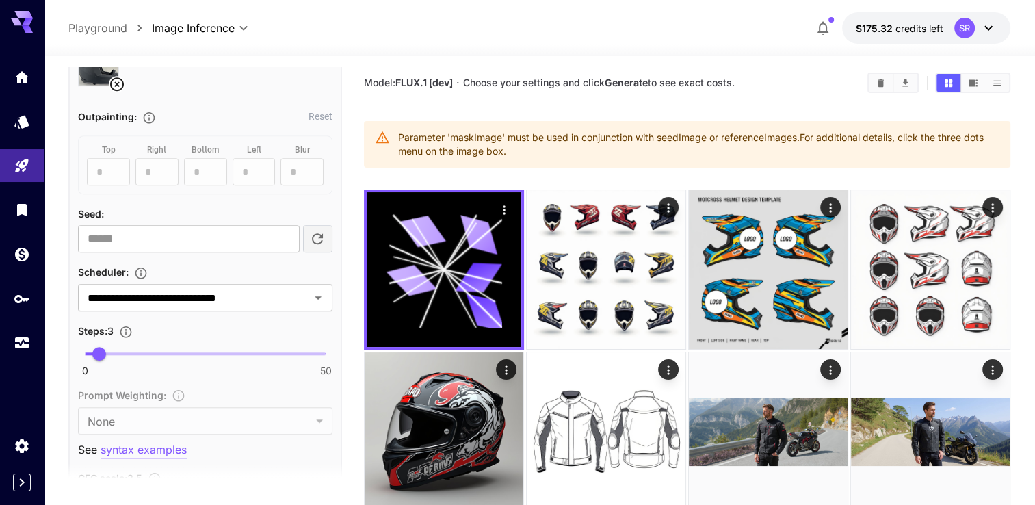
scroll to position [1162, 0]
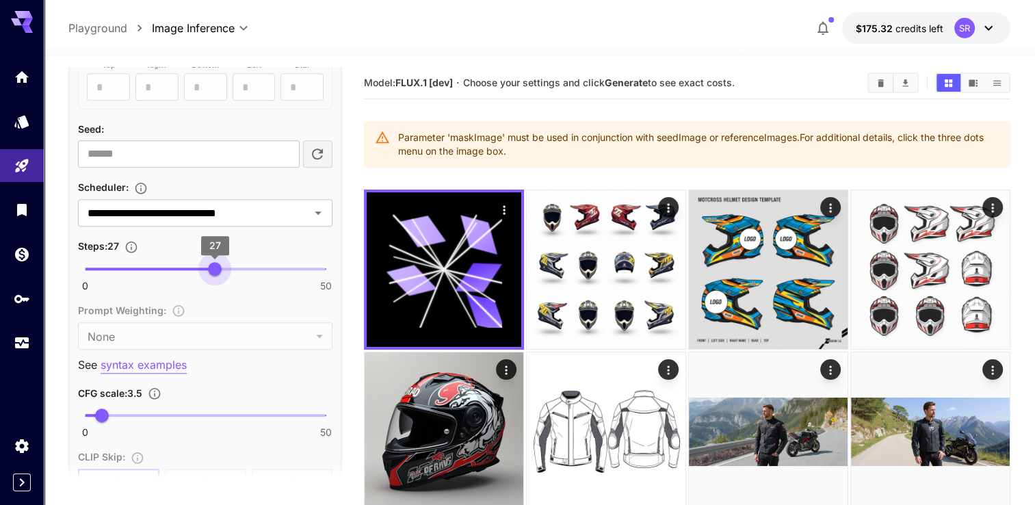
type input "**"
drag, startPoint x: 103, startPoint y: 265, endPoint x: 219, endPoint y: 269, distance: 115.7
click at [219, 269] on span "27" at bounding box center [215, 269] width 14 height 14
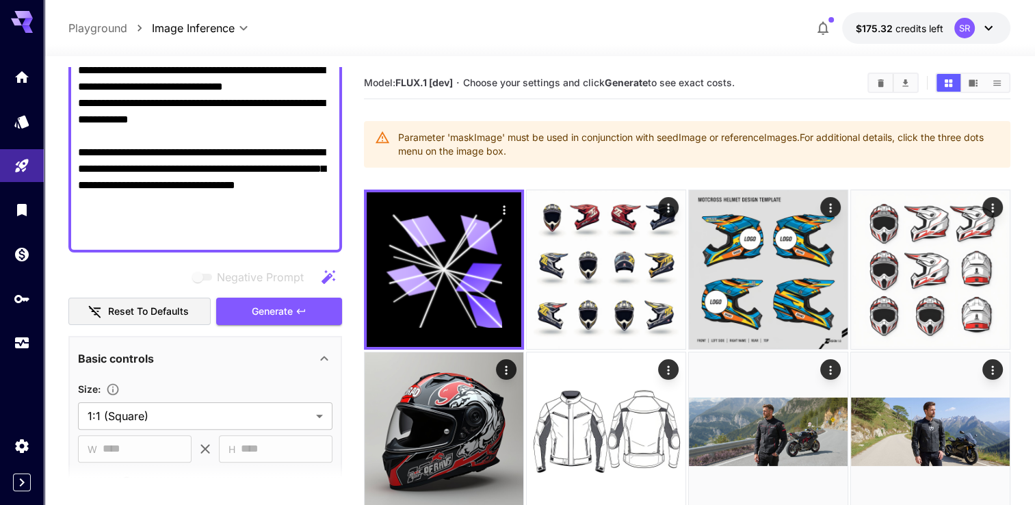
scroll to position [342, 0]
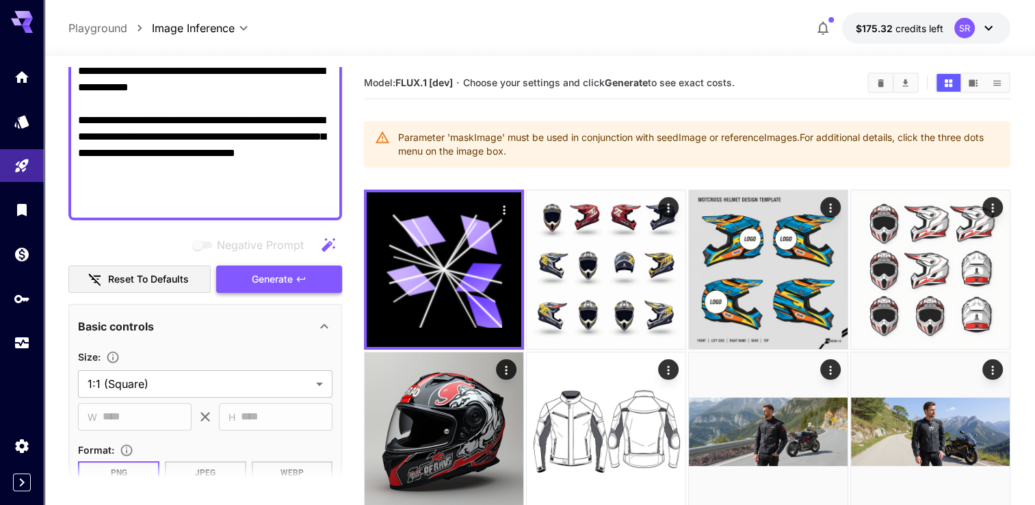
click at [295, 275] on button "Generate" at bounding box center [279, 279] width 126 height 28
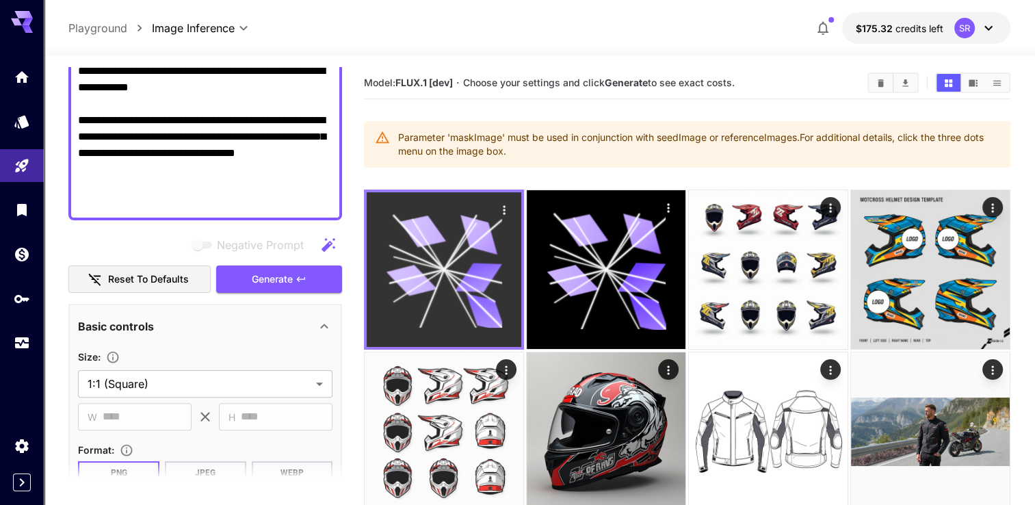
scroll to position [209, 0]
